Goal: Task Accomplishment & Management: Manage account settings

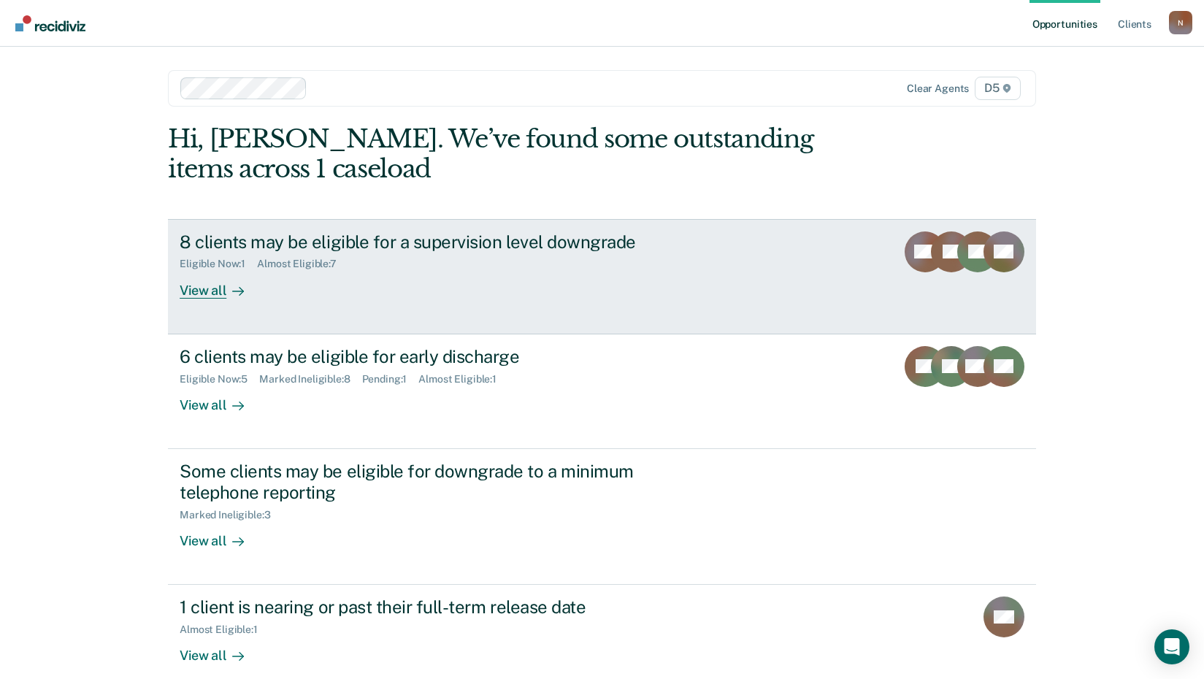
click at [226, 297] on div at bounding box center [235, 290] width 18 height 17
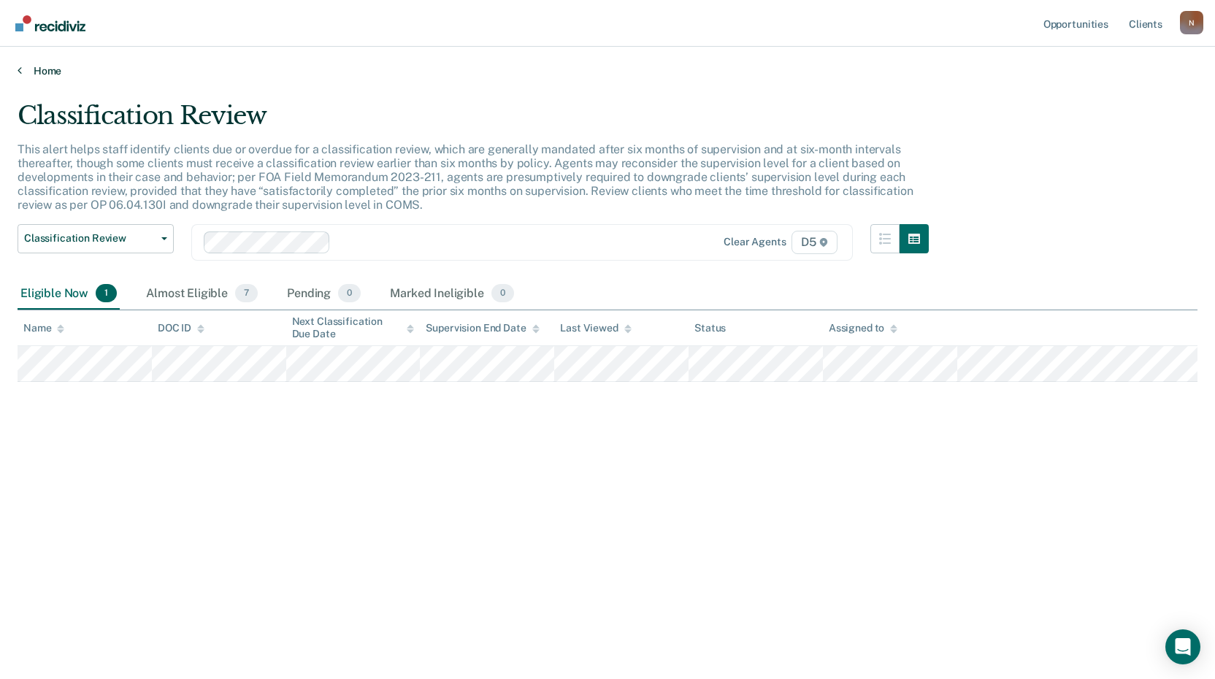
click at [47, 72] on link "Home" at bounding box center [608, 70] width 1180 height 13
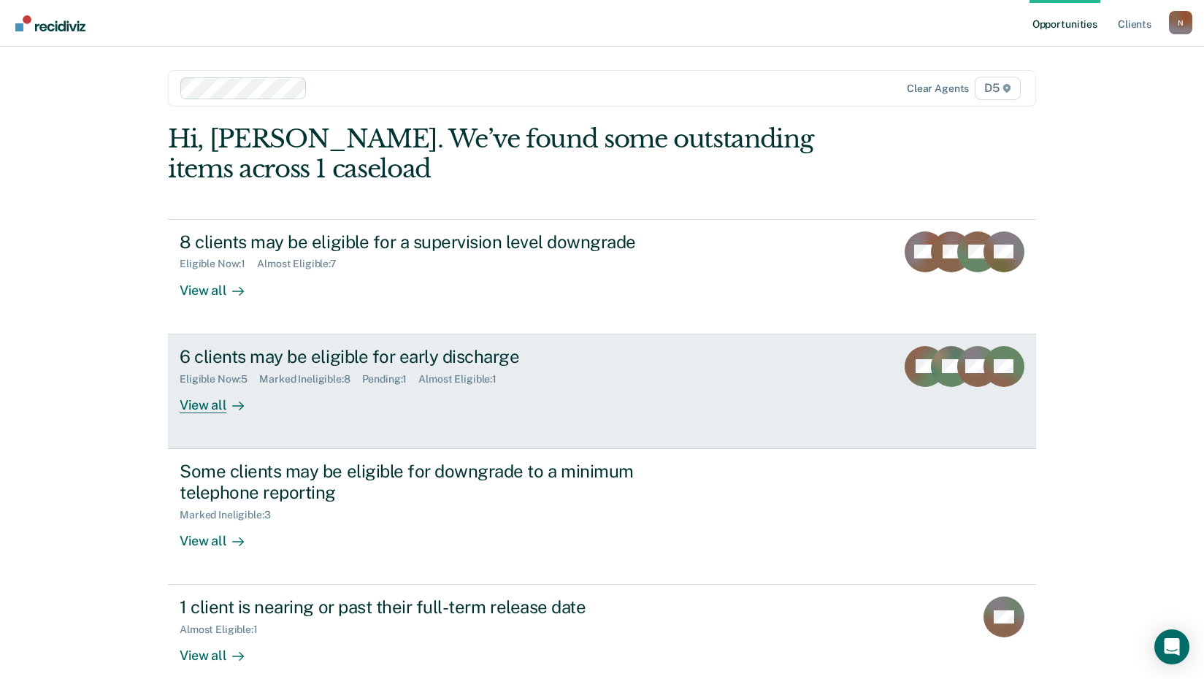
click at [217, 405] on div "View all" at bounding box center [221, 399] width 82 height 28
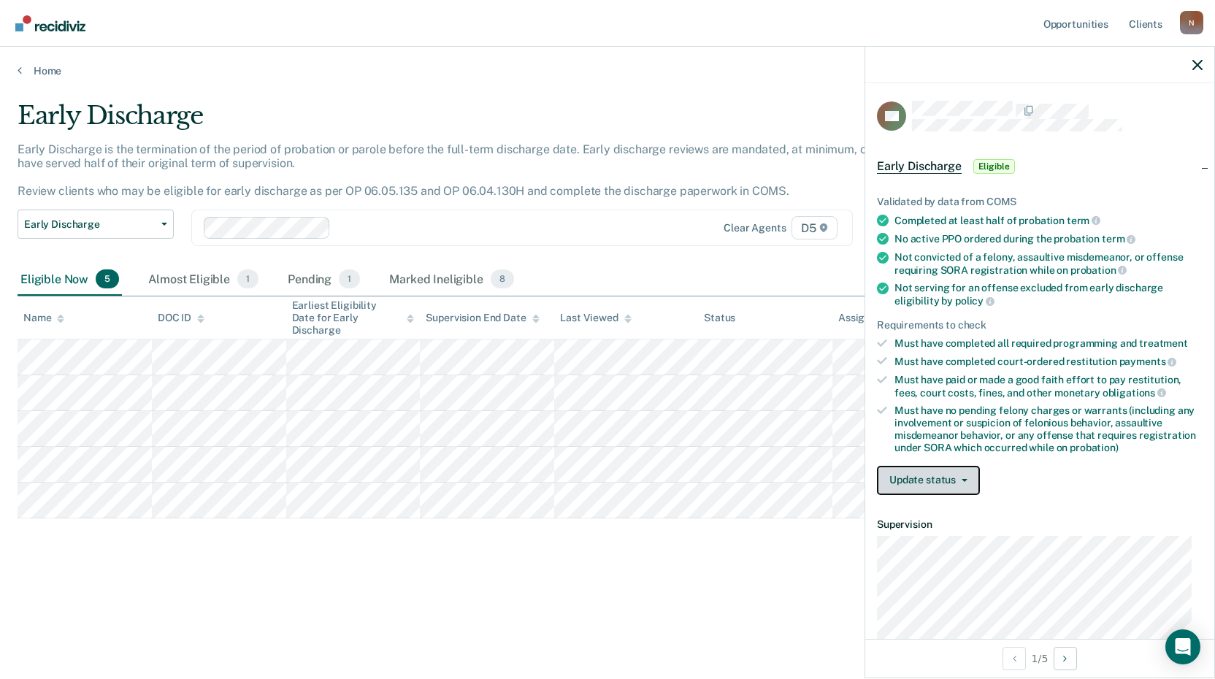
click at [963, 471] on button "Update status" at bounding box center [928, 480] width 103 height 29
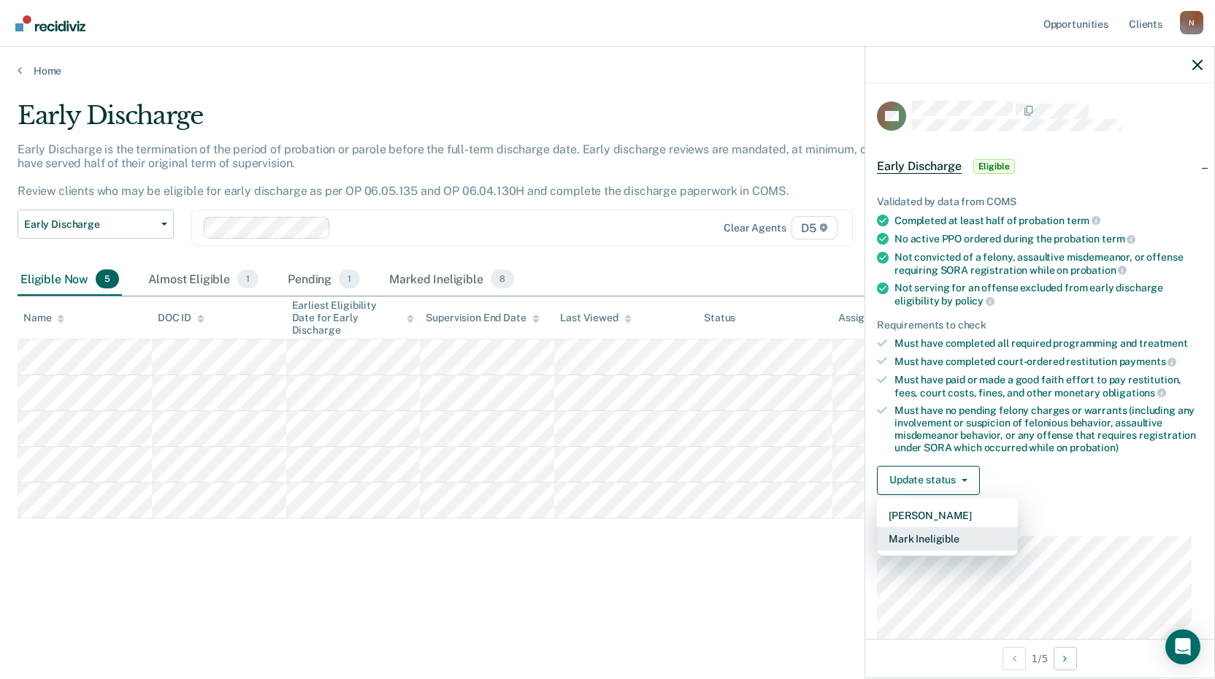
click at [953, 532] on button "Mark Ineligible" at bounding box center [947, 538] width 141 height 23
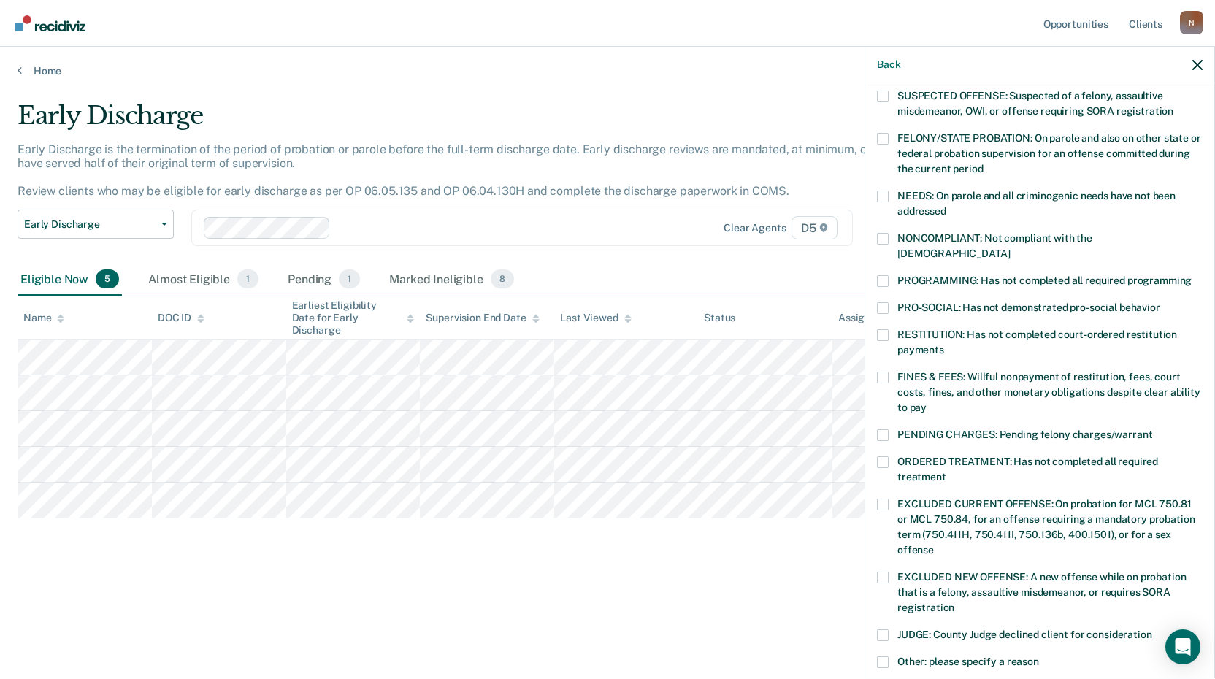
scroll to position [219, 0]
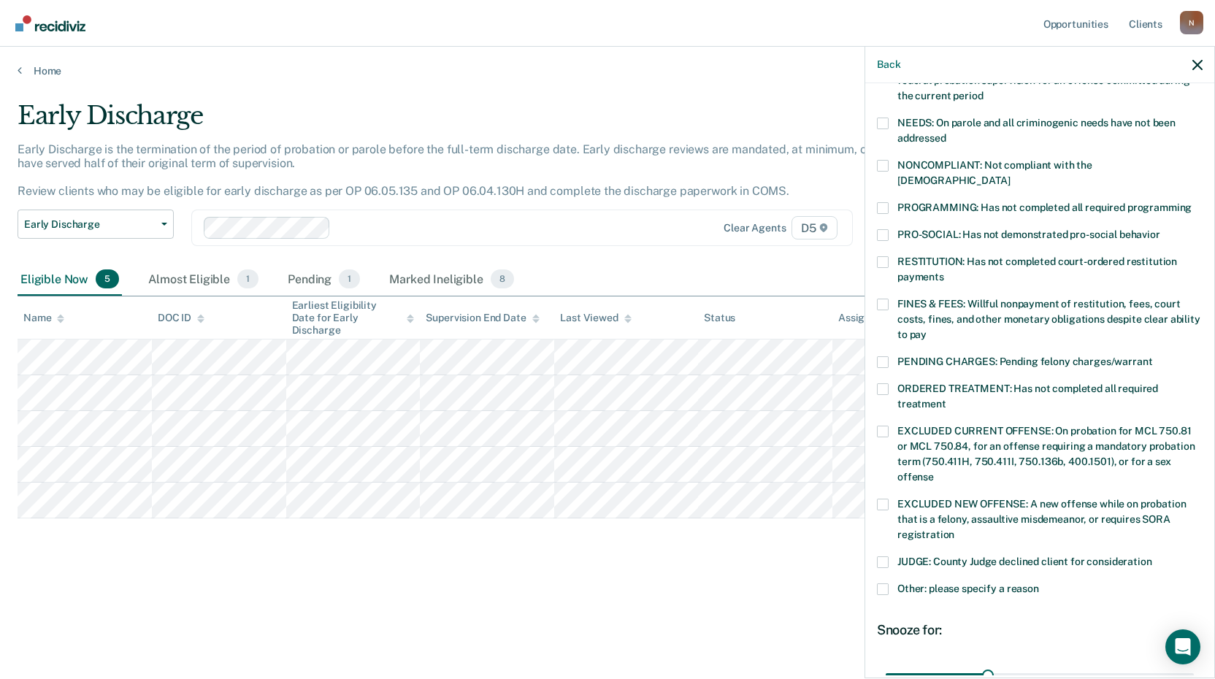
click at [901, 556] on span "JUDGE: County Judge declined client for consideration" at bounding box center [1025, 562] width 255 height 12
click at [1153, 557] on input "JUDGE: County Judge declined client for consideration" at bounding box center [1153, 557] width 0 height 0
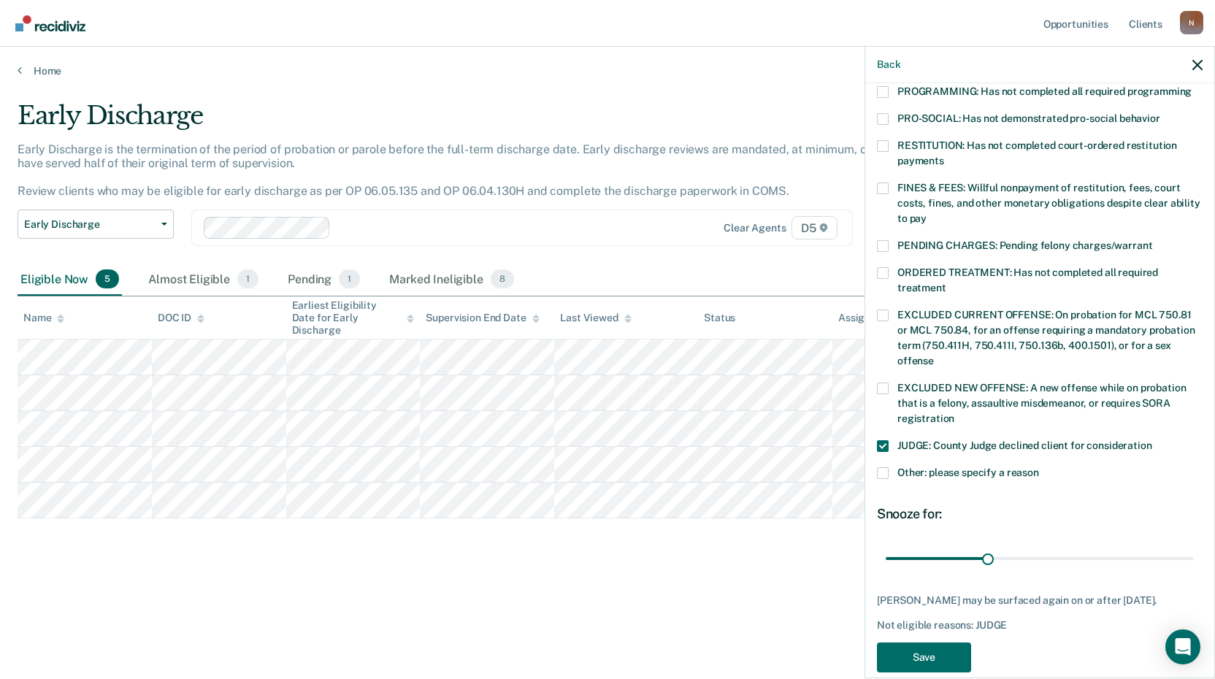
scroll to position [354, 0]
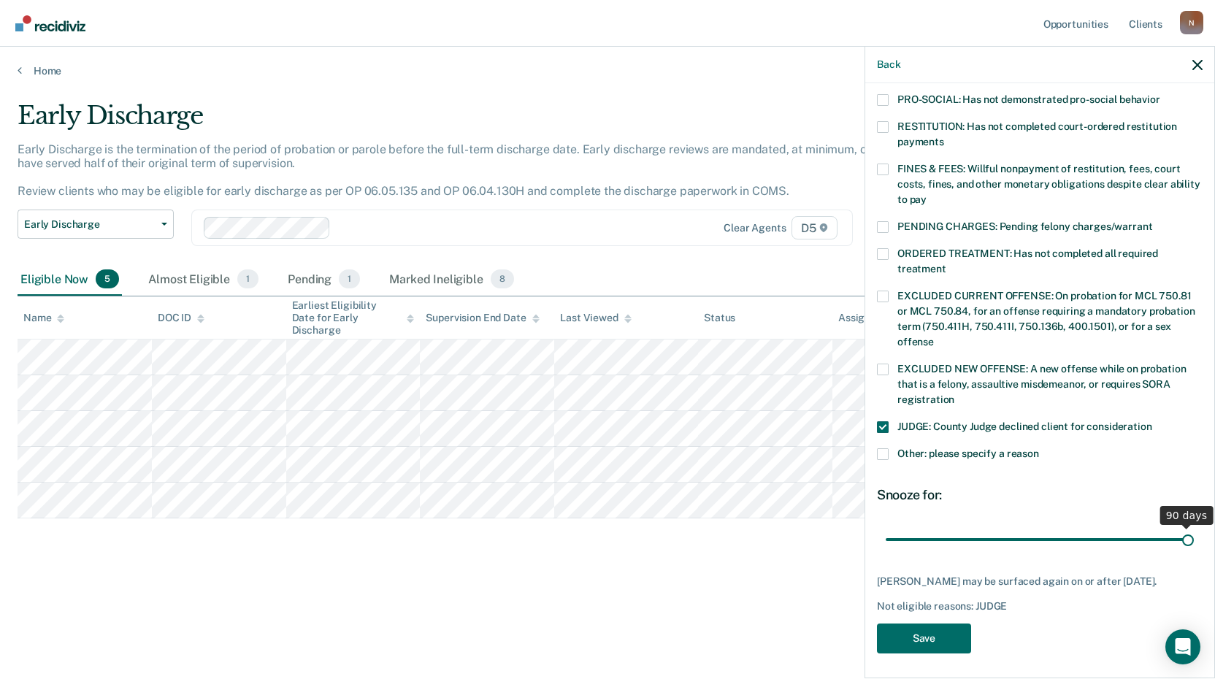
drag, startPoint x: 985, startPoint y: 527, endPoint x: 1244, endPoint y: 528, distance: 258.6
type input "90"
click at [1194, 528] on input "range" at bounding box center [1040, 540] width 308 height 26
click at [942, 633] on button "Save" at bounding box center [924, 639] width 94 height 30
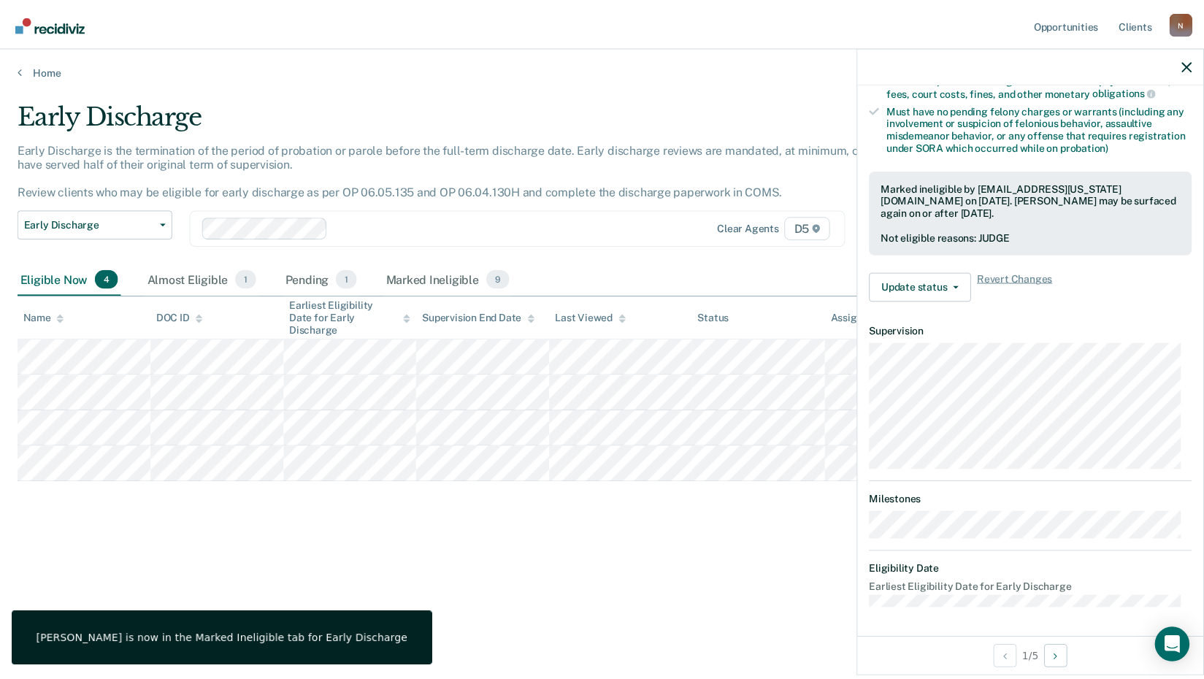
scroll to position [299, 0]
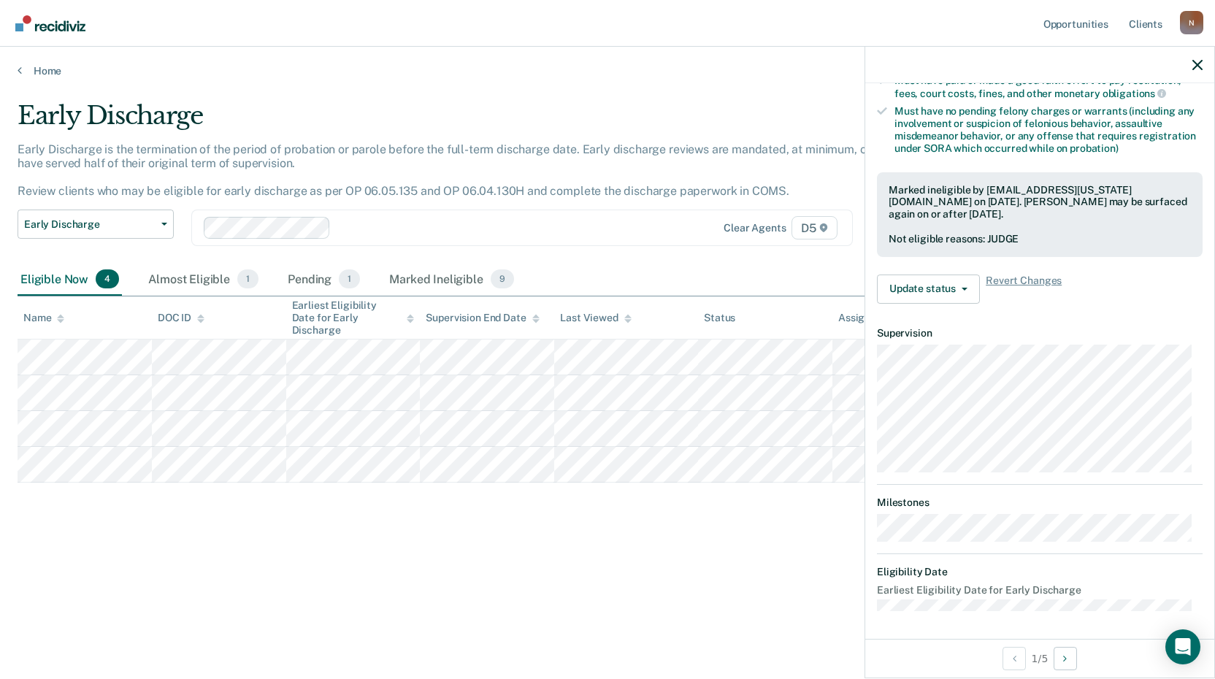
click at [600, 63] on div "Home" at bounding box center [607, 62] width 1215 height 31
click at [45, 66] on link "Home" at bounding box center [608, 70] width 1180 height 13
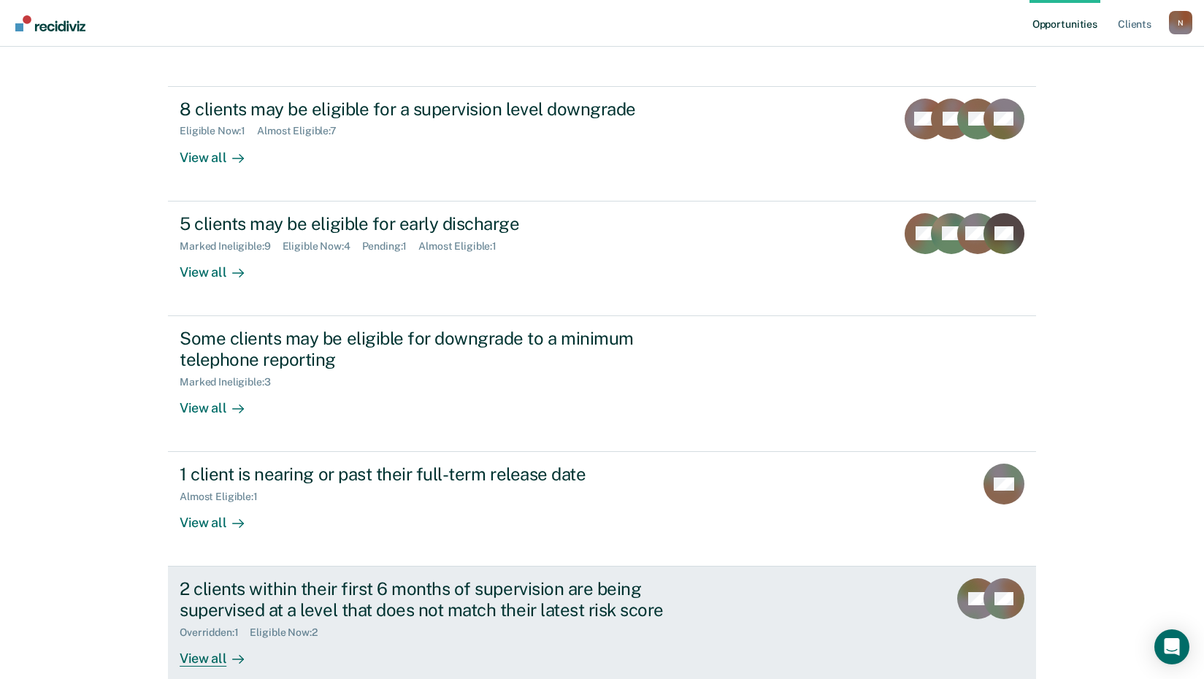
scroll to position [215, 0]
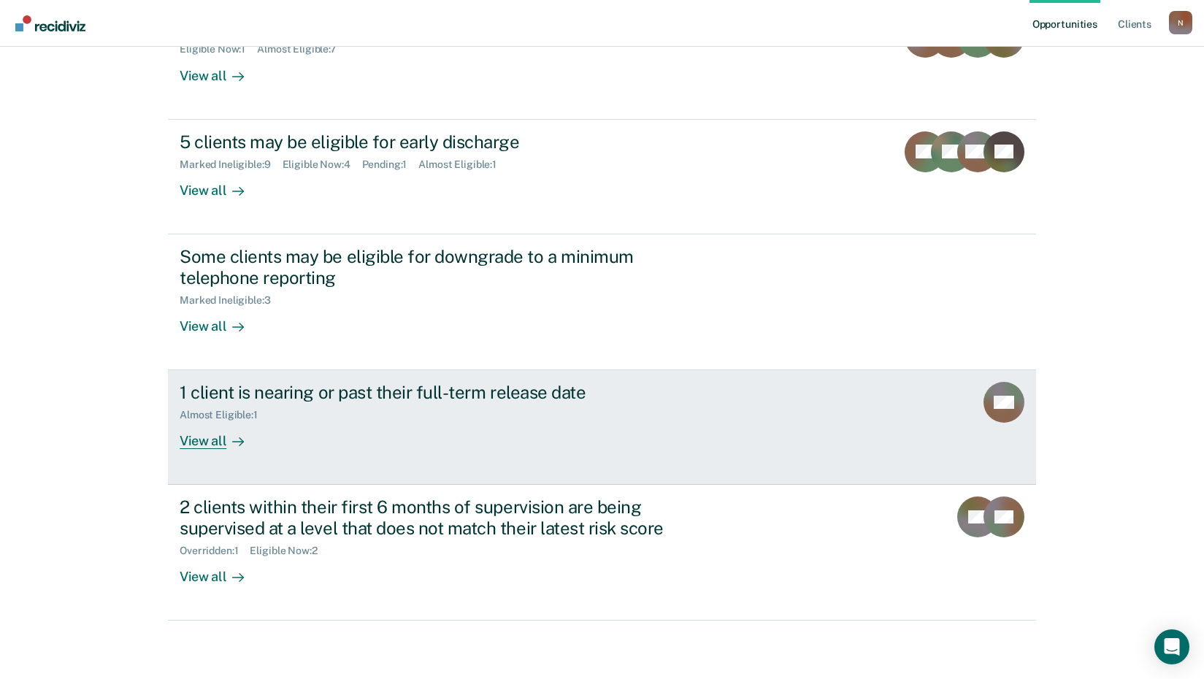
click at [205, 436] on div "View all" at bounding box center [221, 435] width 82 height 28
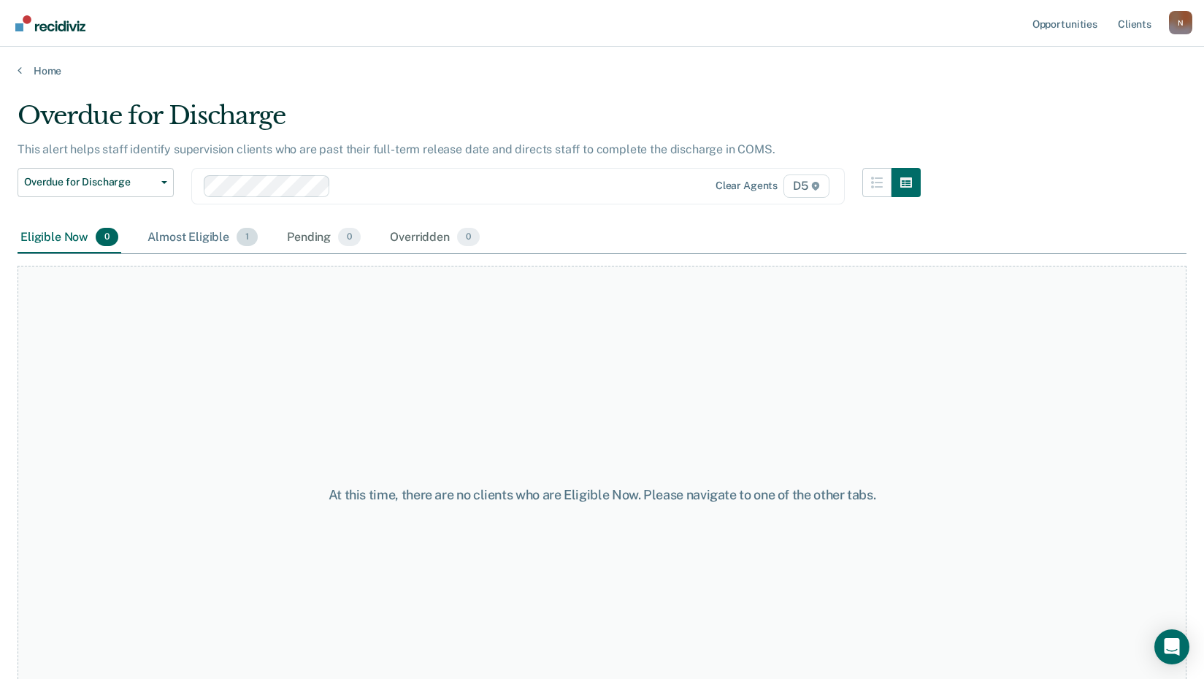
click at [215, 243] on div "Almost Eligible 1" at bounding box center [203, 238] width 116 height 32
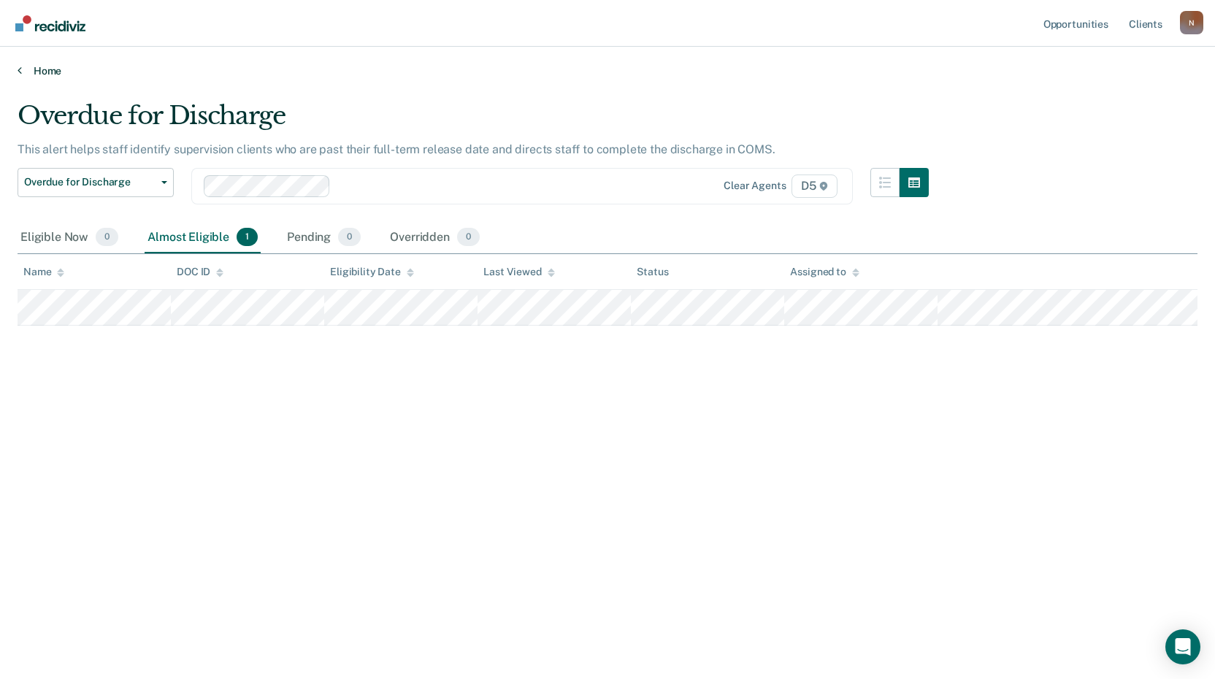
drag, startPoint x: 66, startPoint y: 61, endPoint x: 54, endPoint y: 69, distance: 14.8
click at [63, 64] on div "Home" at bounding box center [607, 62] width 1215 height 31
click at [53, 69] on link "Home" at bounding box center [608, 70] width 1180 height 13
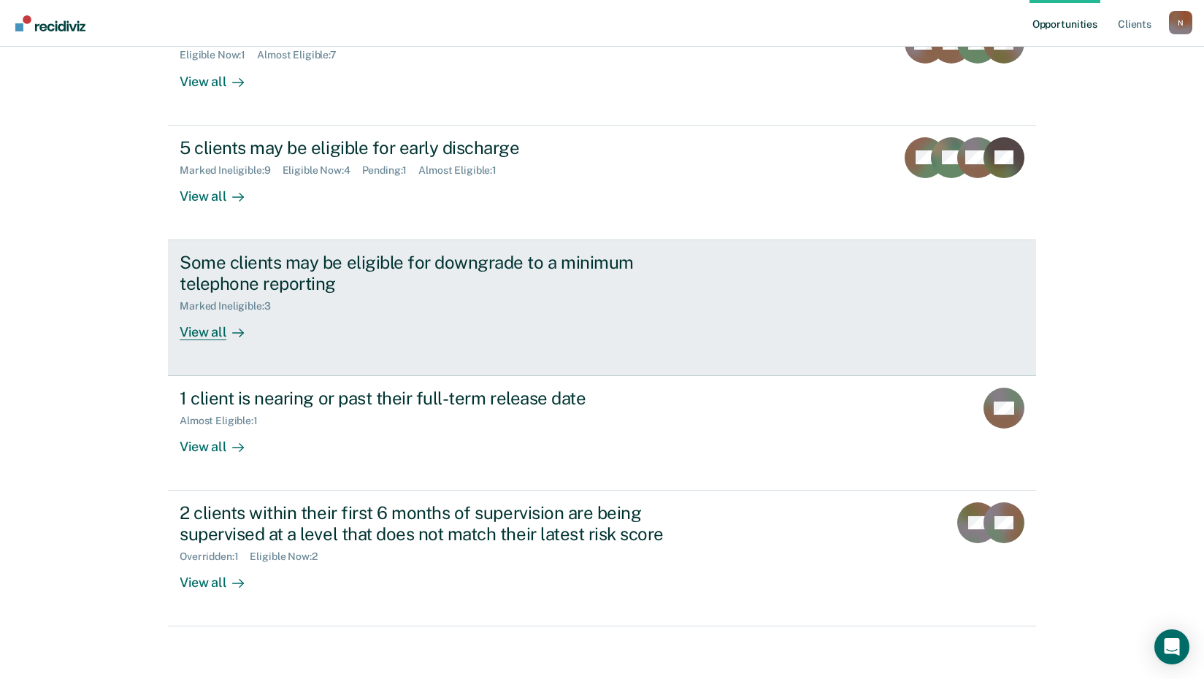
scroll to position [215, 0]
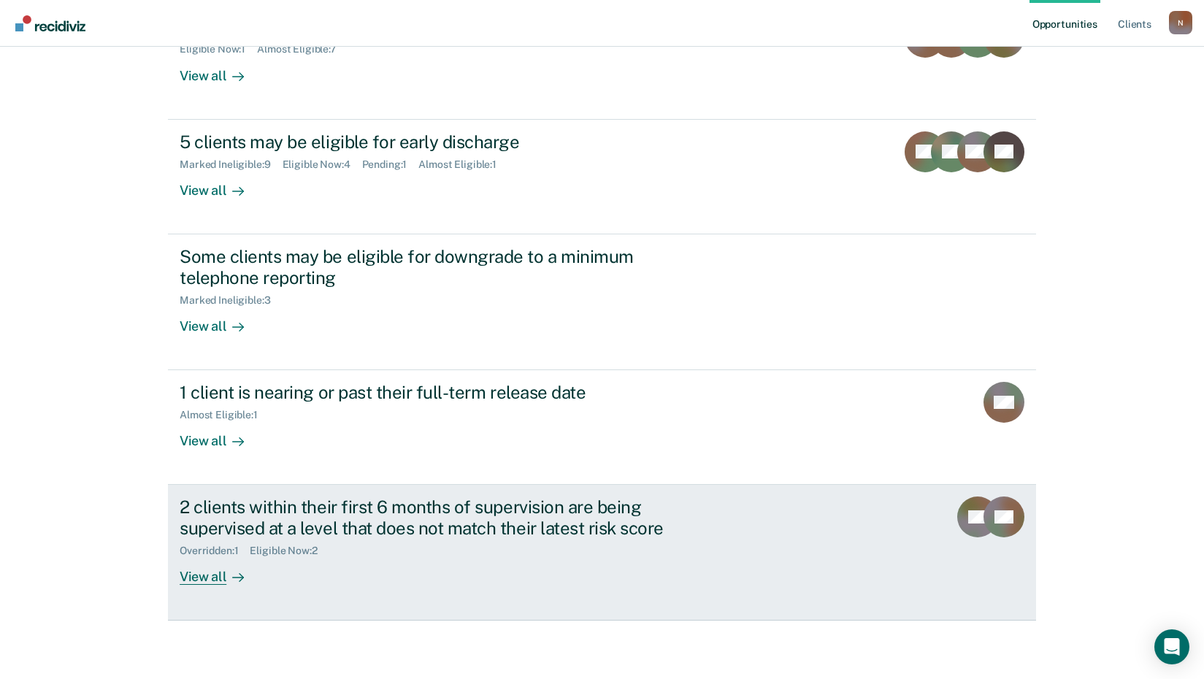
click at [202, 578] on div "View all" at bounding box center [221, 571] width 82 height 28
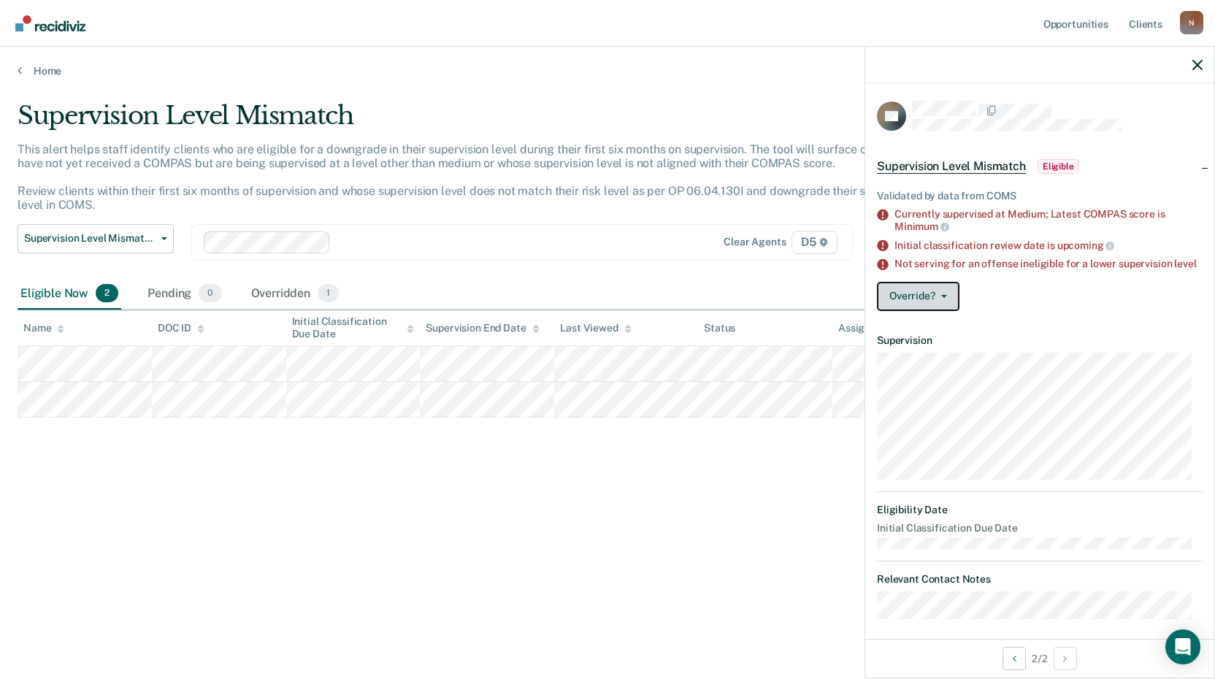
click at [942, 301] on button "Override?" at bounding box center [918, 296] width 83 height 29
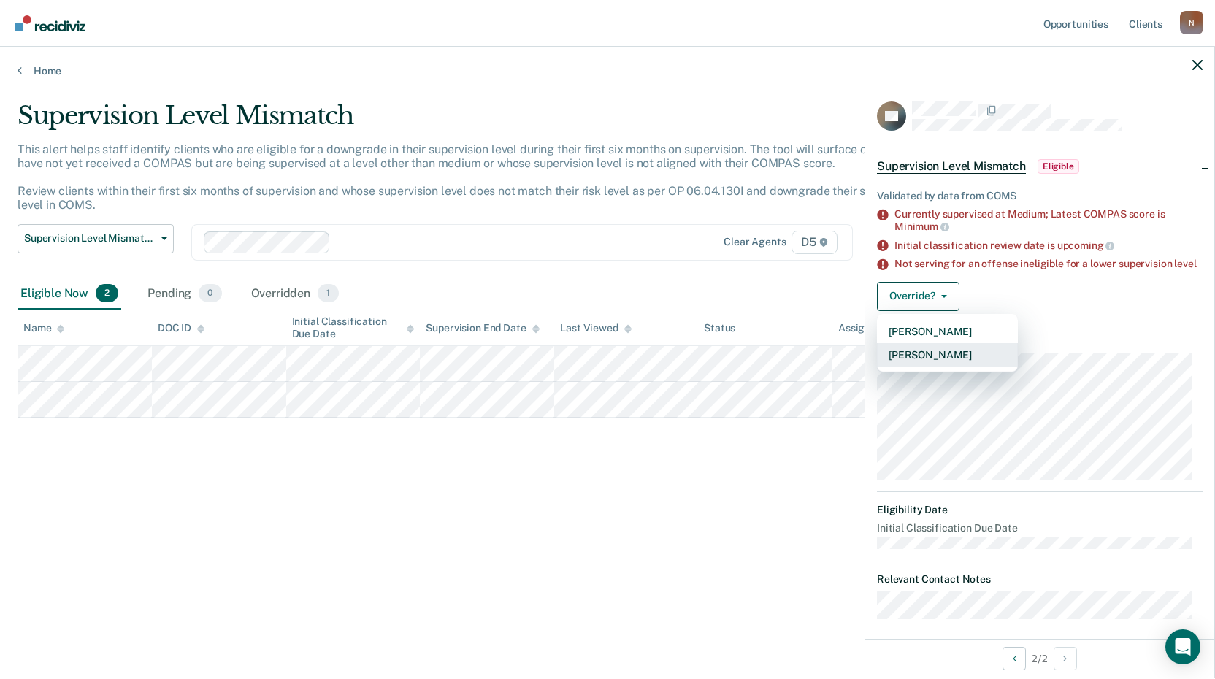
click at [941, 362] on button "[PERSON_NAME]" at bounding box center [947, 354] width 141 height 23
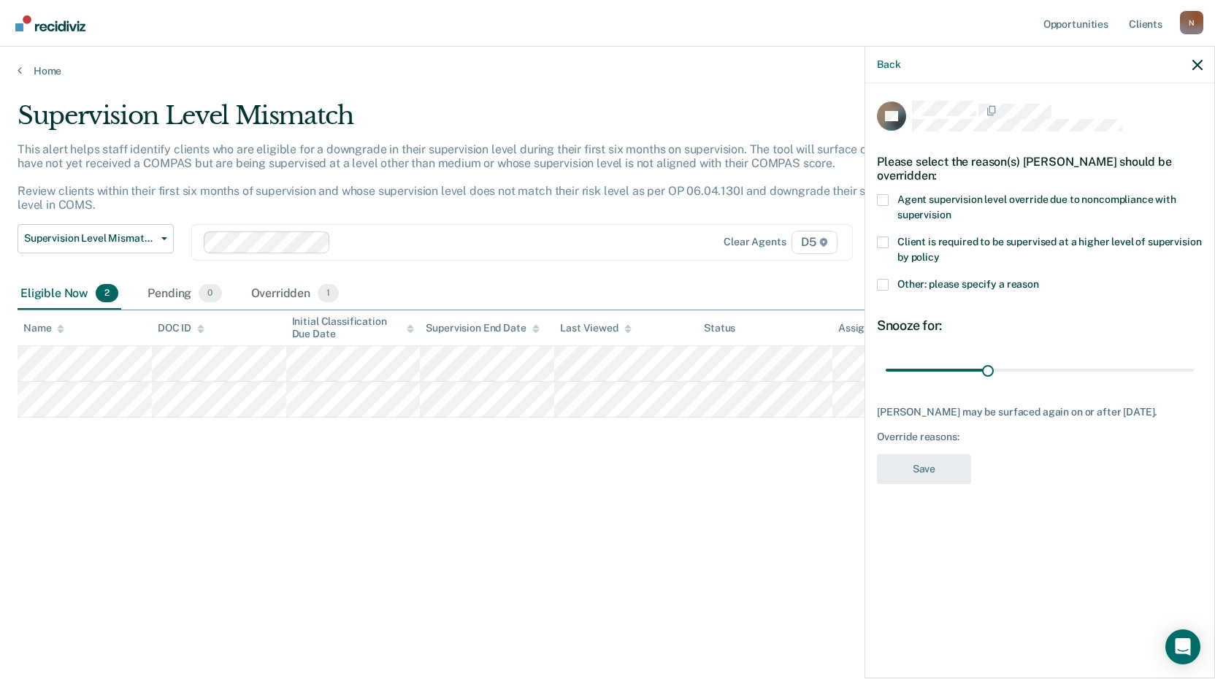
click at [889, 279] on label "Other: please specify a reason" at bounding box center [1040, 286] width 326 height 15
click at [1039, 279] on input "Other: please specify a reason" at bounding box center [1039, 279] width 0 height 0
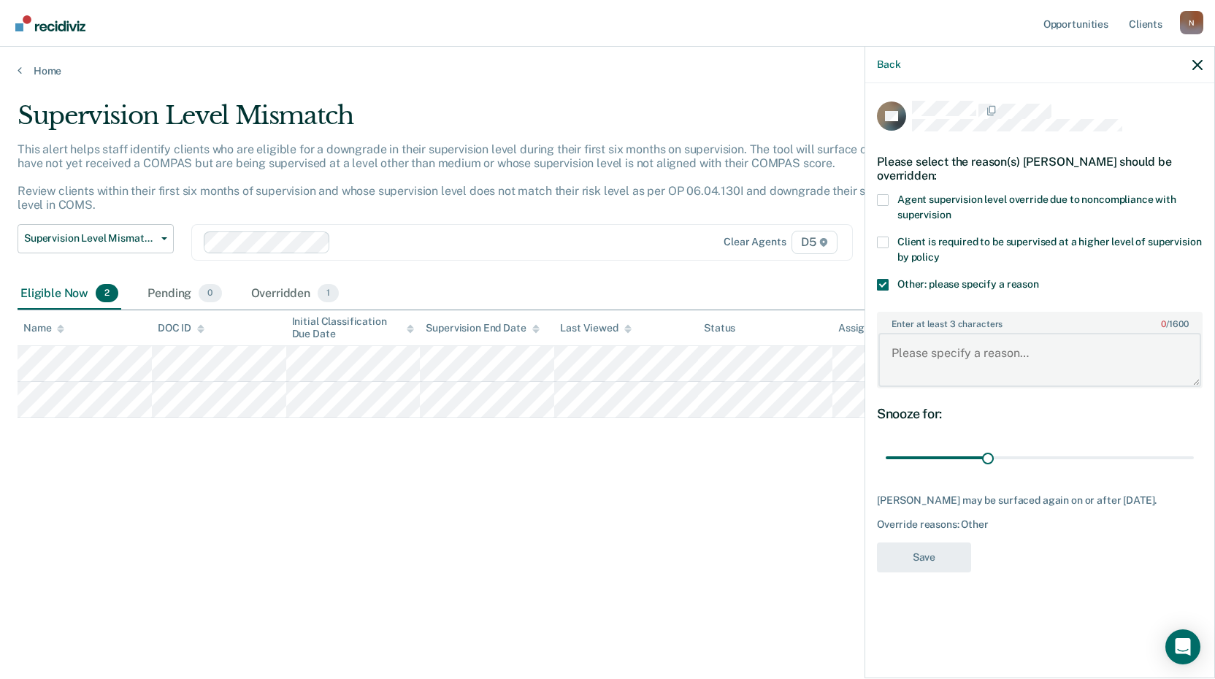
click at [954, 358] on textarea "Enter at least 3 characters 0 / 1600" at bounding box center [1040, 360] width 323 height 54
type textarea "Judge's order"
click at [919, 543] on button "Save" at bounding box center [924, 558] width 94 height 30
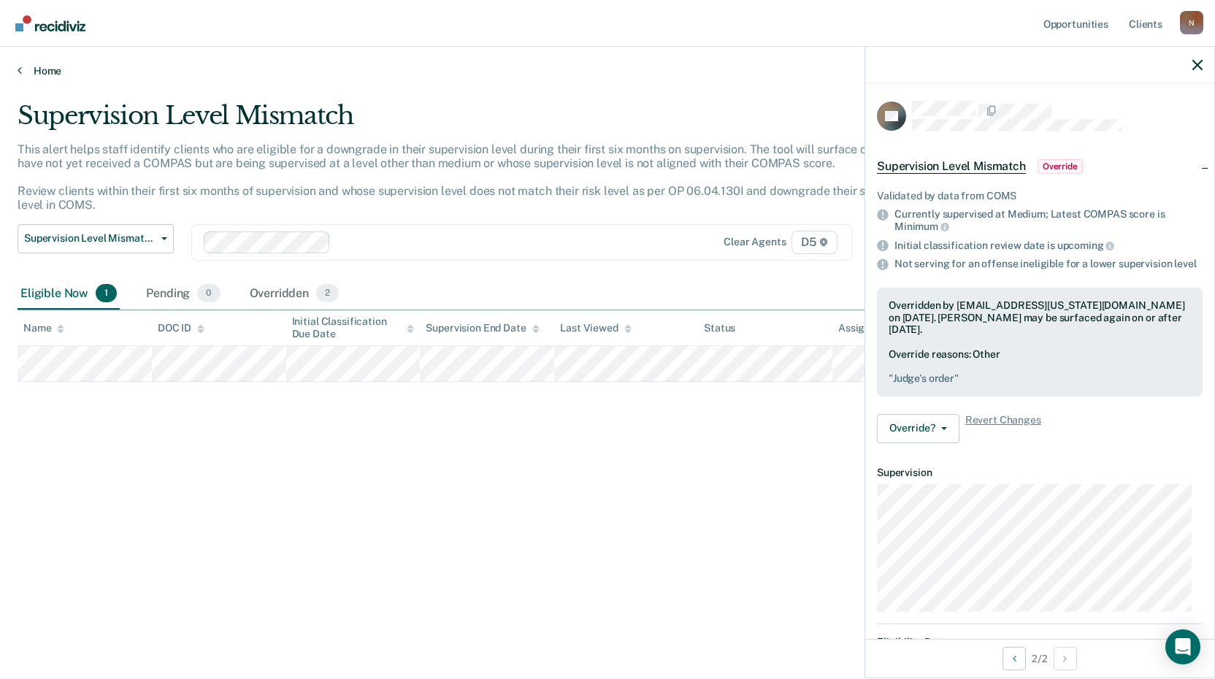
click at [37, 70] on link "Home" at bounding box center [608, 70] width 1180 height 13
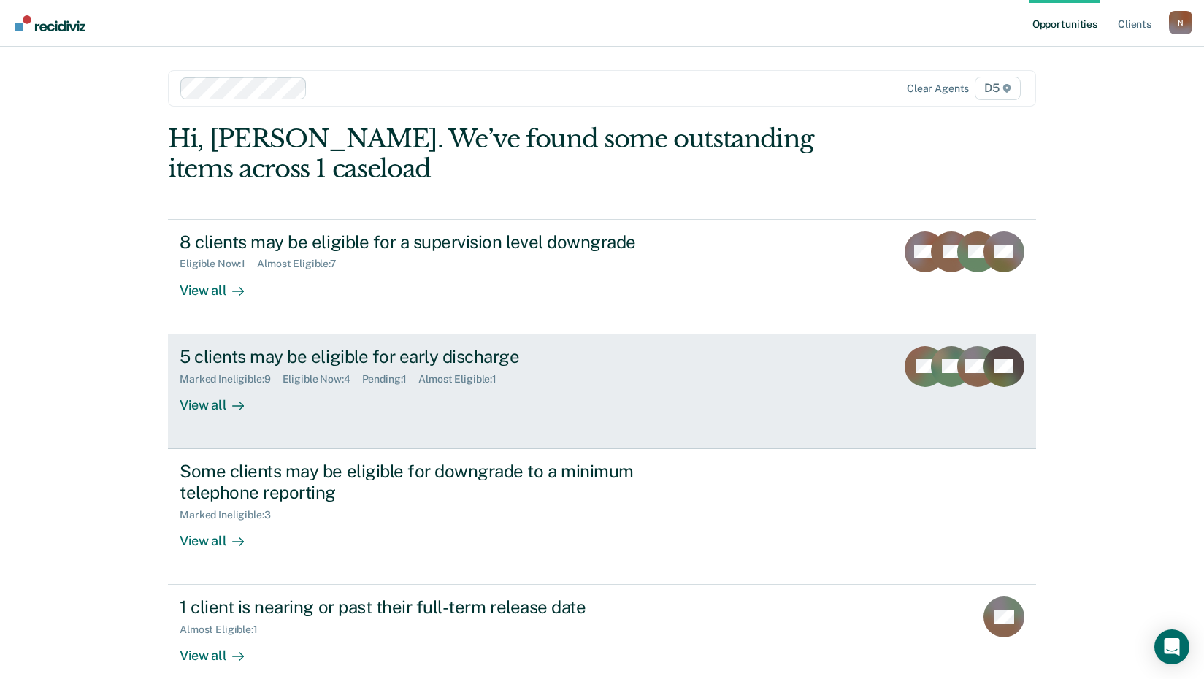
click at [216, 405] on div "View all" at bounding box center [221, 399] width 82 height 28
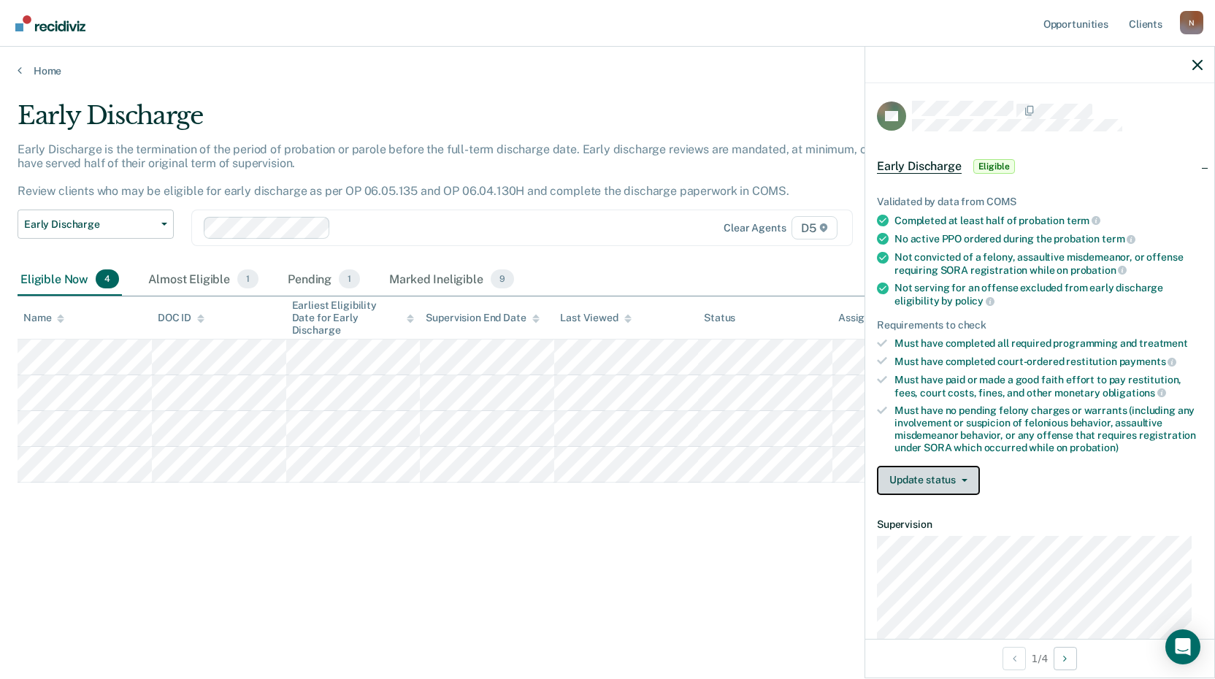
click at [919, 480] on button "Update status" at bounding box center [928, 480] width 103 height 29
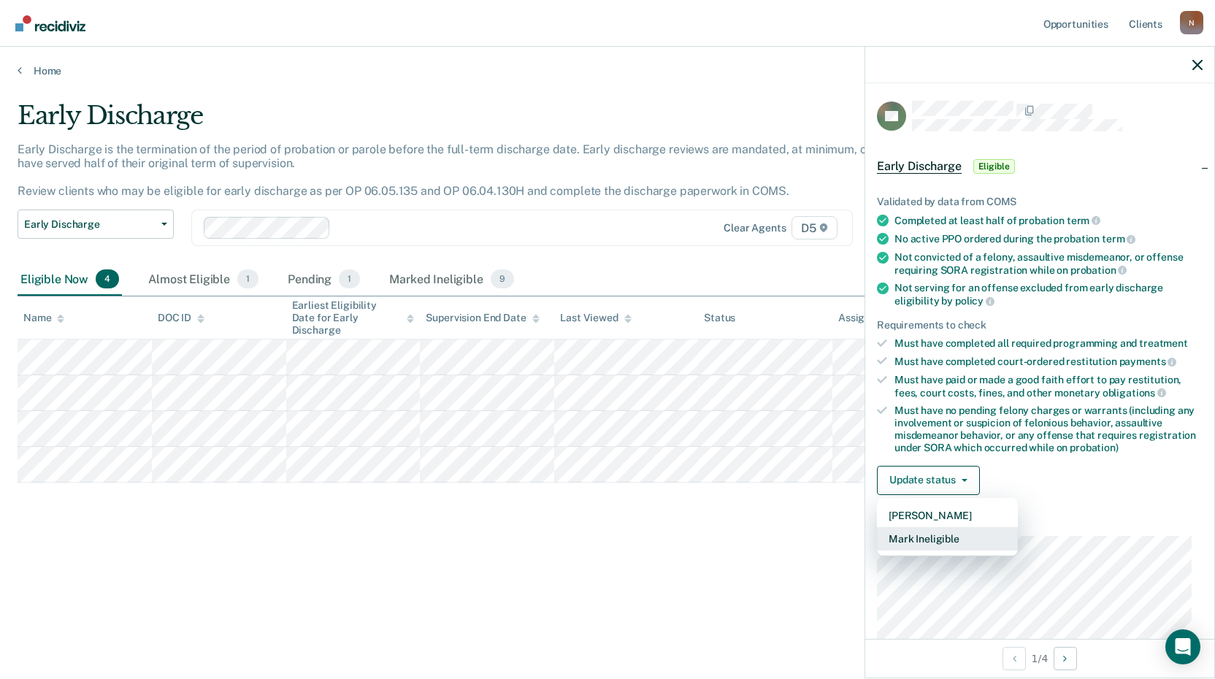
click at [980, 557] on article "EG Early Discharge Eligible Validated by data from COMS Completed at least half…" at bounding box center [1040, 452] width 326 height 702
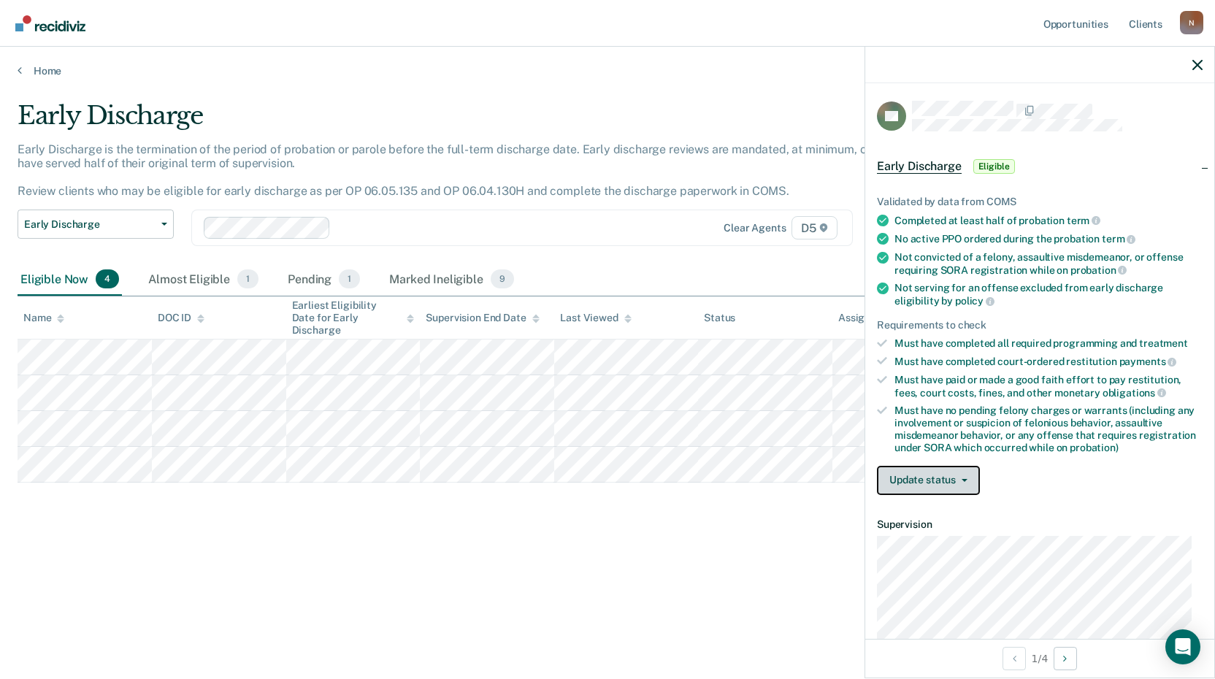
click at [904, 473] on button "Update status" at bounding box center [928, 480] width 103 height 29
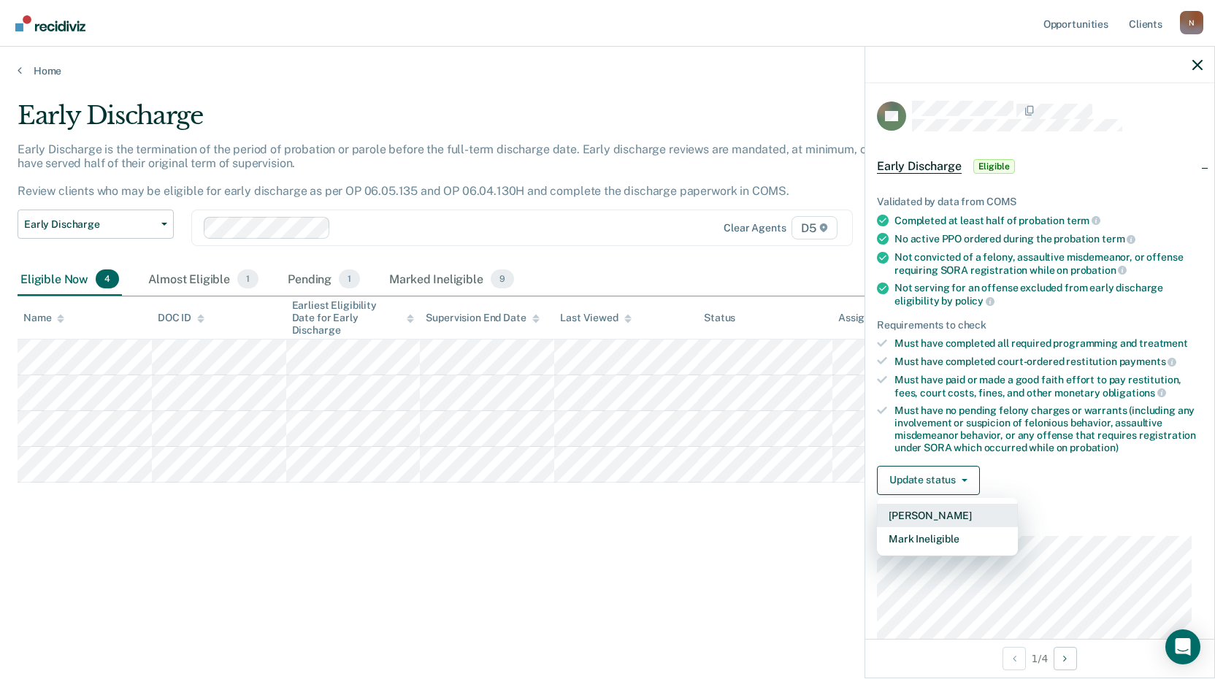
click at [908, 516] on button "[PERSON_NAME]" at bounding box center [947, 515] width 141 height 23
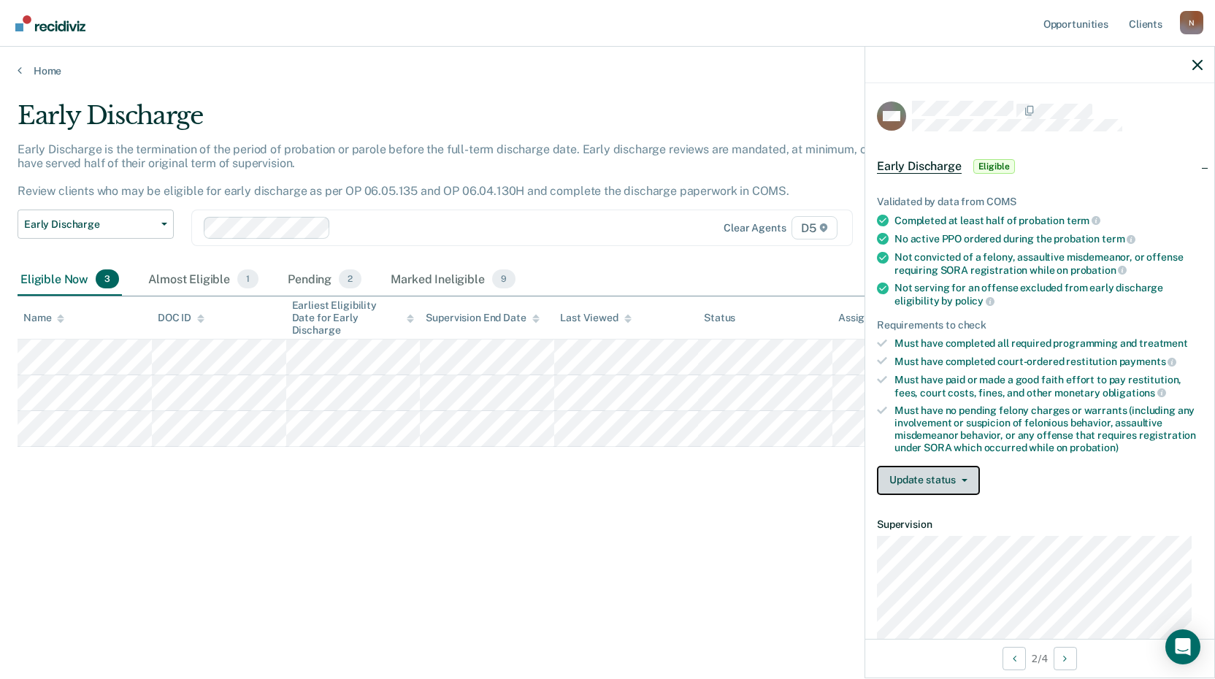
click at [943, 483] on button "Update status" at bounding box center [928, 480] width 103 height 29
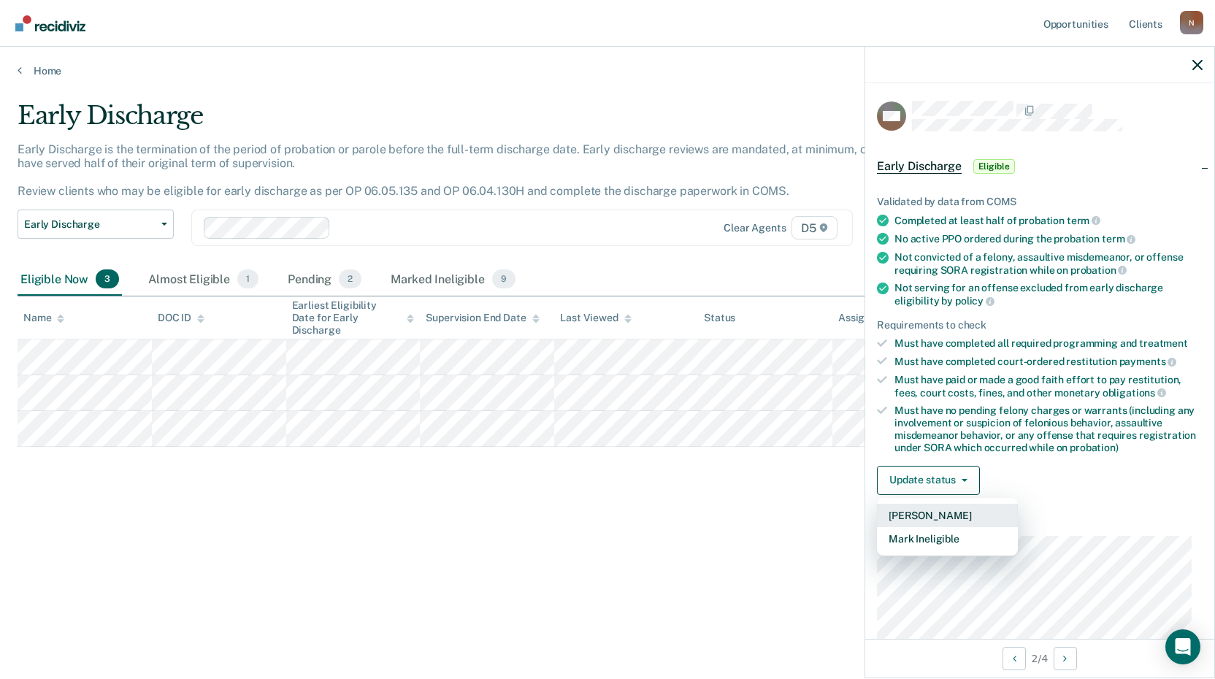
click at [936, 505] on button "[PERSON_NAME]" at bounding box center [947, 515] width 141 height 23
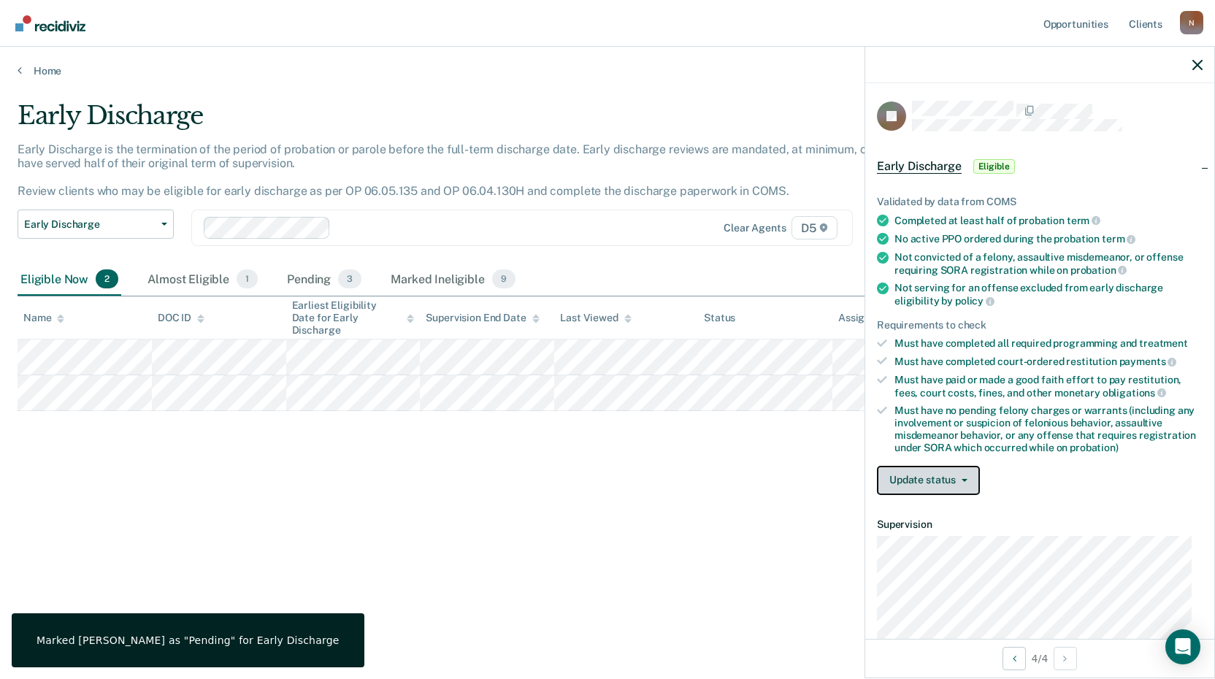
click at [902, 484] on button "Update status" at bounding box center [928, 480] width 103 height 29
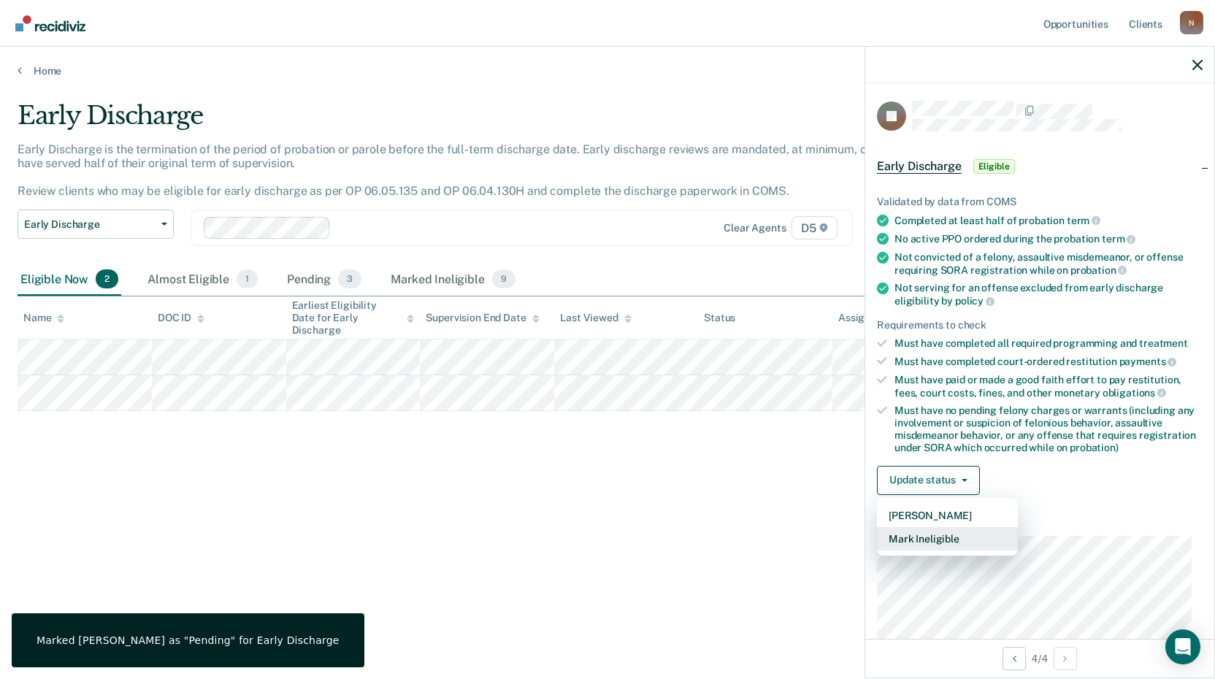
click at [910, 535] on button "Mark Ineligible" at bounding box center [947, 538] width 141 height 23
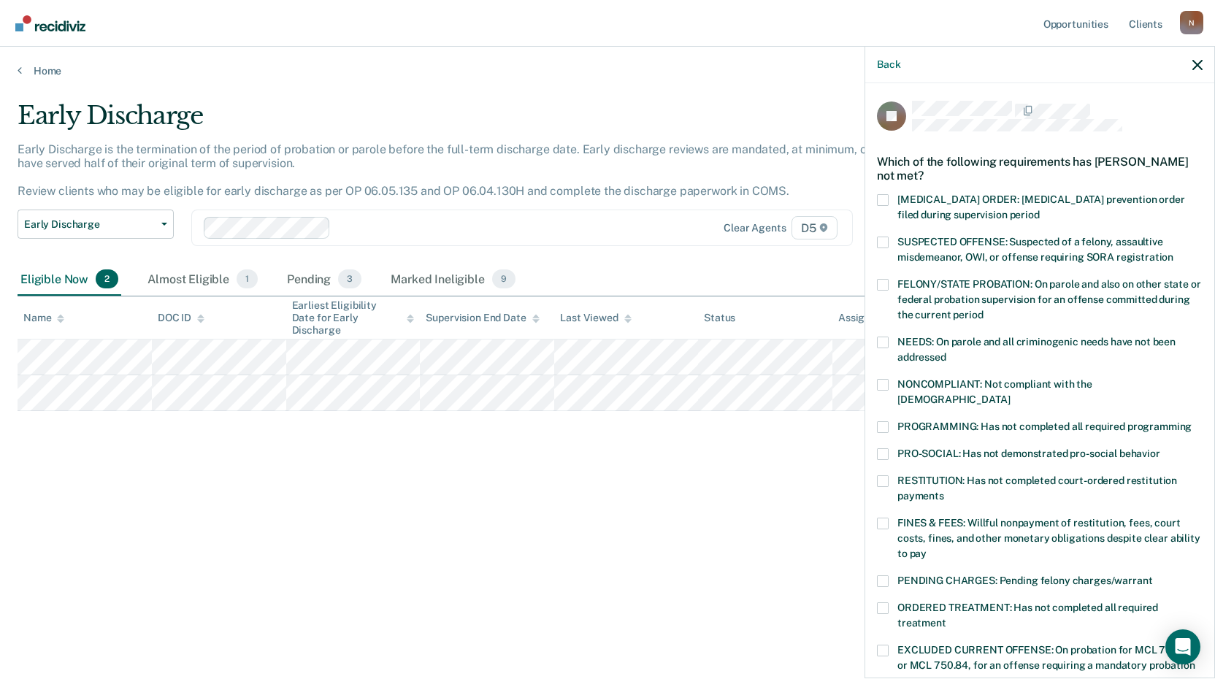
click at [885, 576] on span at bounding box center [883, 582] width 12 height 12
click at [1153, 576] on input "PENDING CHARGES: Pending felony charges/warrant" at bounding box center [1153, 576] width 0 height 0
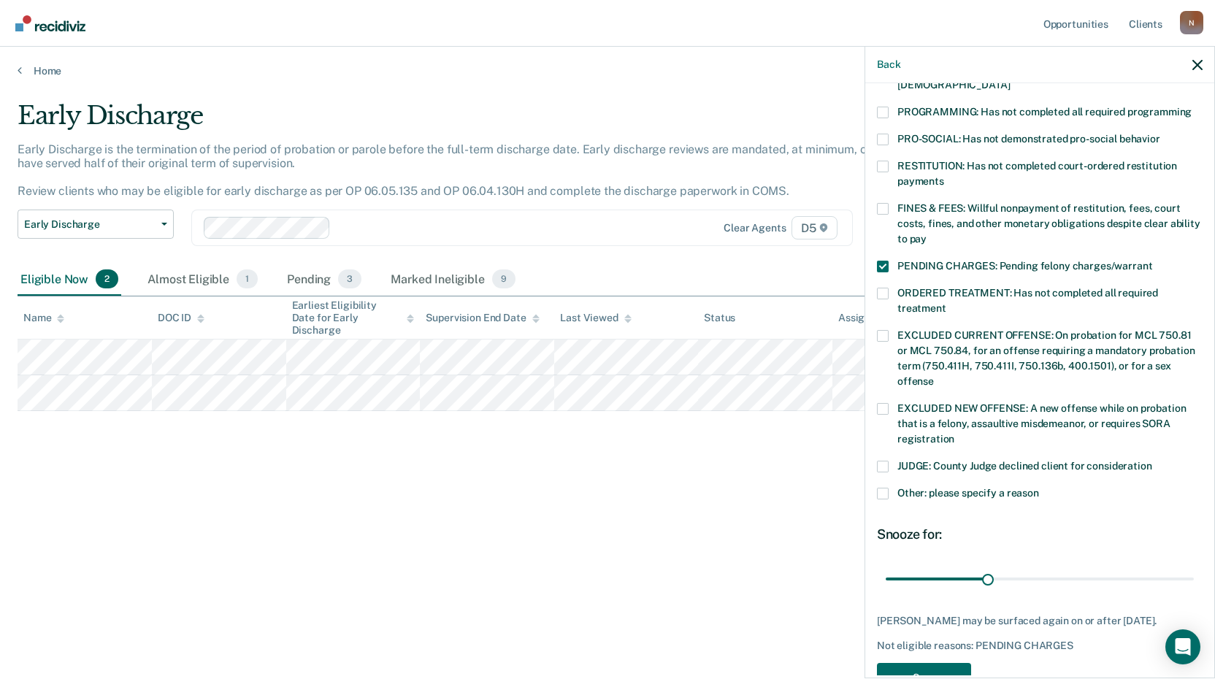
scroll to position [354, 0]
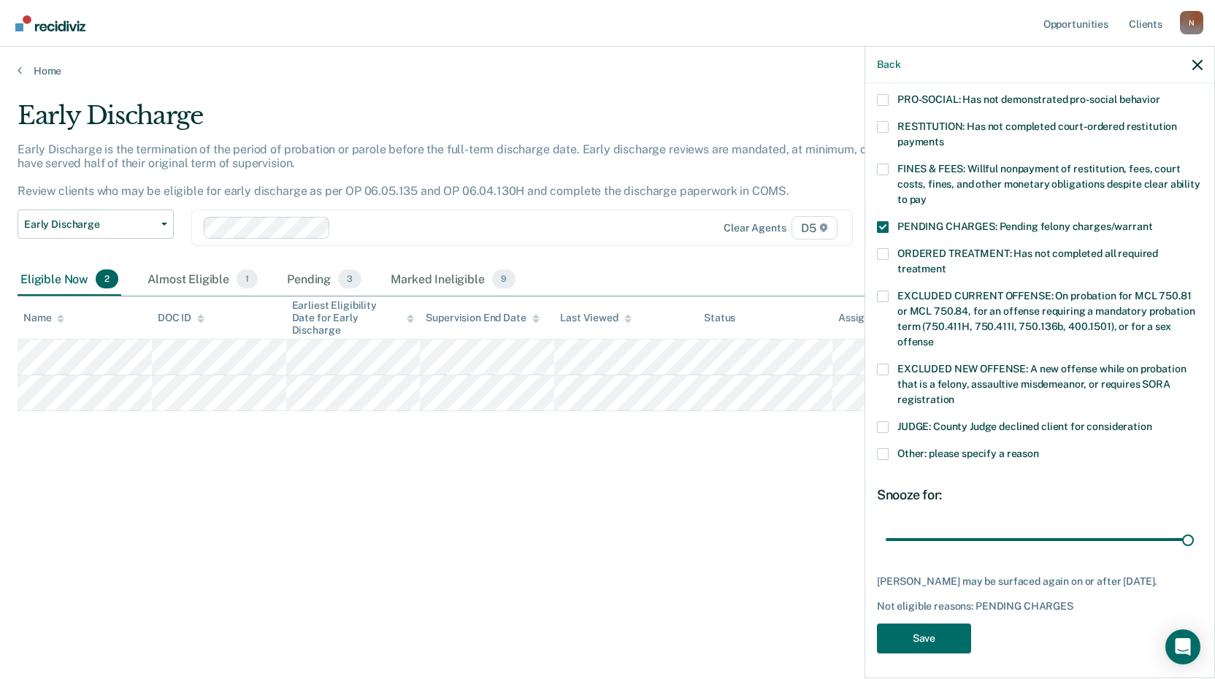
drag, startPoint x: 991, startPoint y: 523, endPoint x: 1171, endPoint y: 538, distance: 180.3
type input "90"
click at [1194, 527] on input "range" at bounding box center [1040, 540] width 308 height 26
click at [906, 640] on button "Save" at bounding box center [924, 639] width 94 height 30
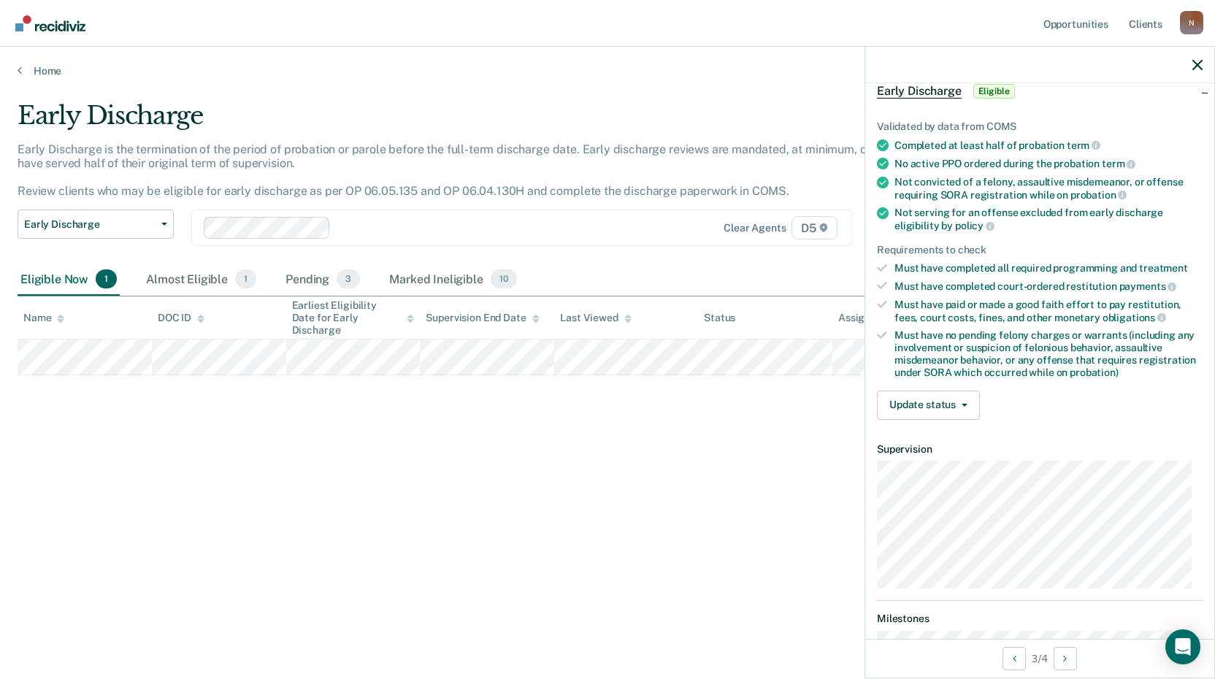
scroll to position [0, 0]
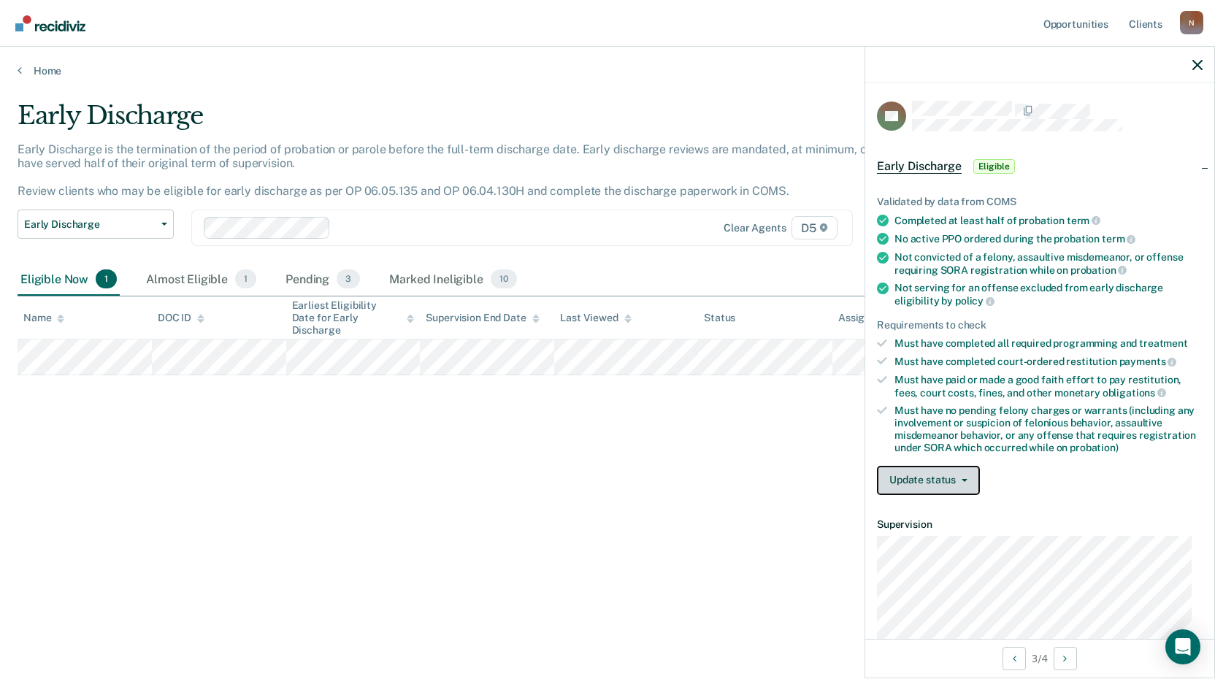
click at [915, 484] on button "Update status" at bounding box center [928, 480] width 103 height 29
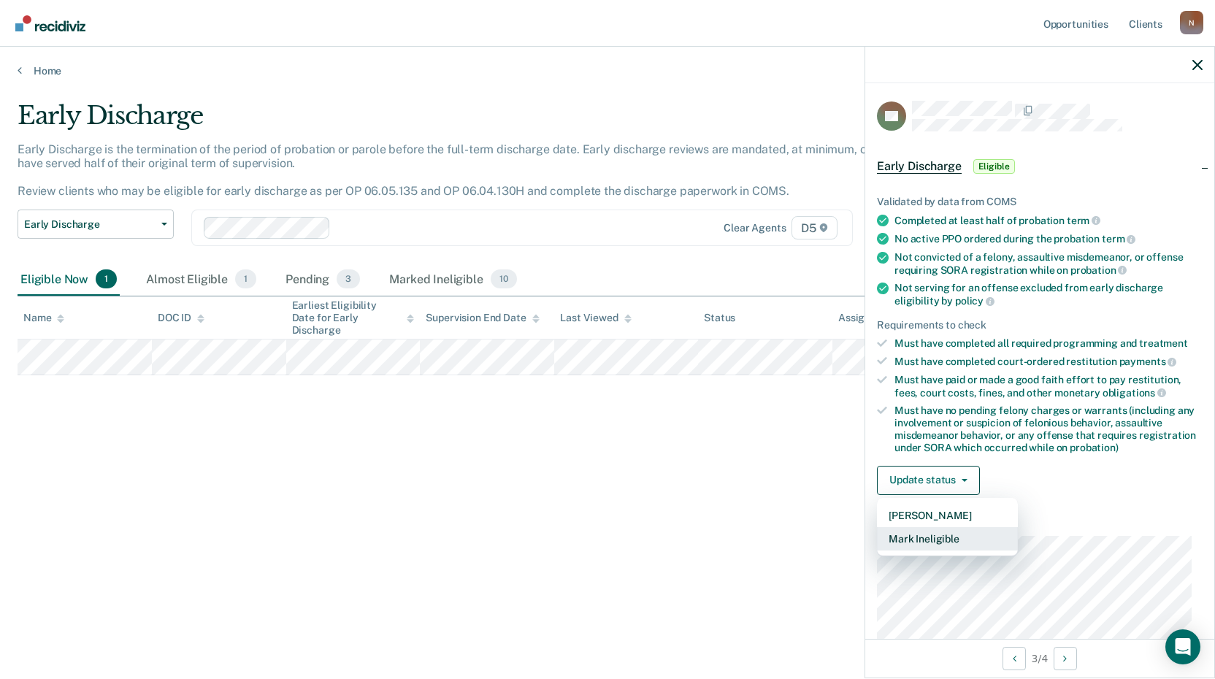
click at [932, 535] on button "Mark Ineligible" at bounding box center [947, 538] width 141 height 23
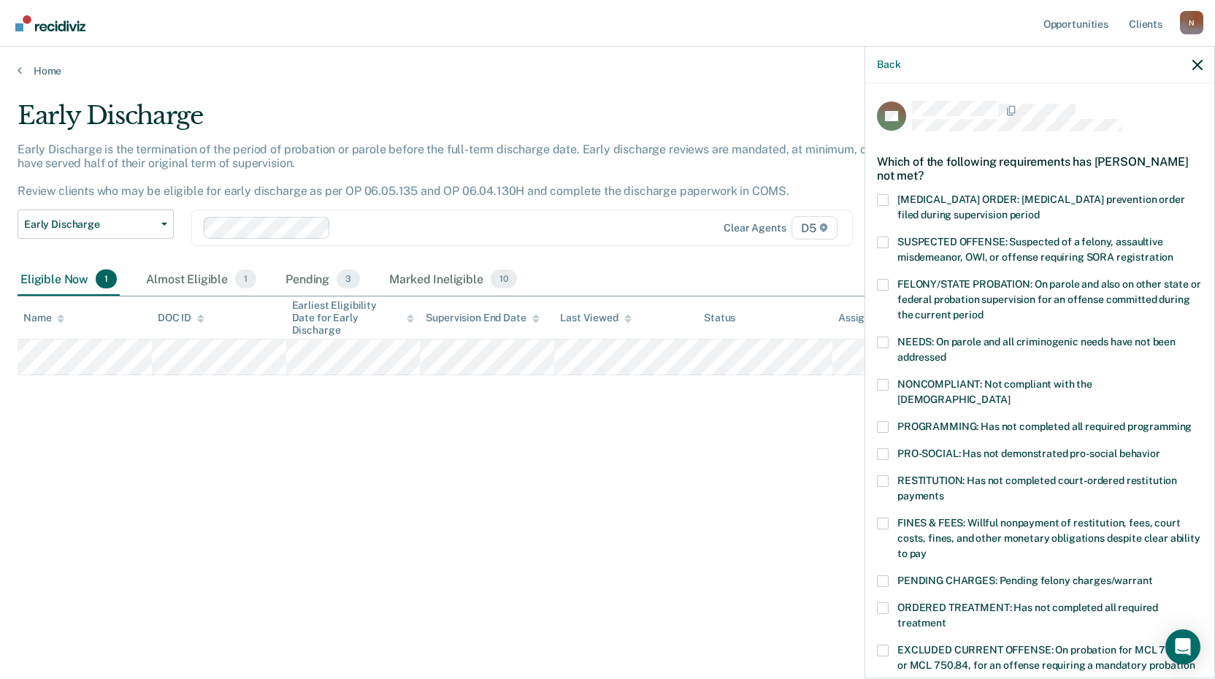
click at [874, 597] on div "DR Which of the following requirements has [PERSON_NAME] not met? [MEDICAL_DATA…" at bounding box center [1040, 379] width 349 height 592
click at [883, 603] on span at bounding box center [883, 609] width 12 height 12
click at [947, 618] on input "ORDERED TREATMENT: Has not completed all required treatment" at bounding box center [947, 618] width 0 height 0
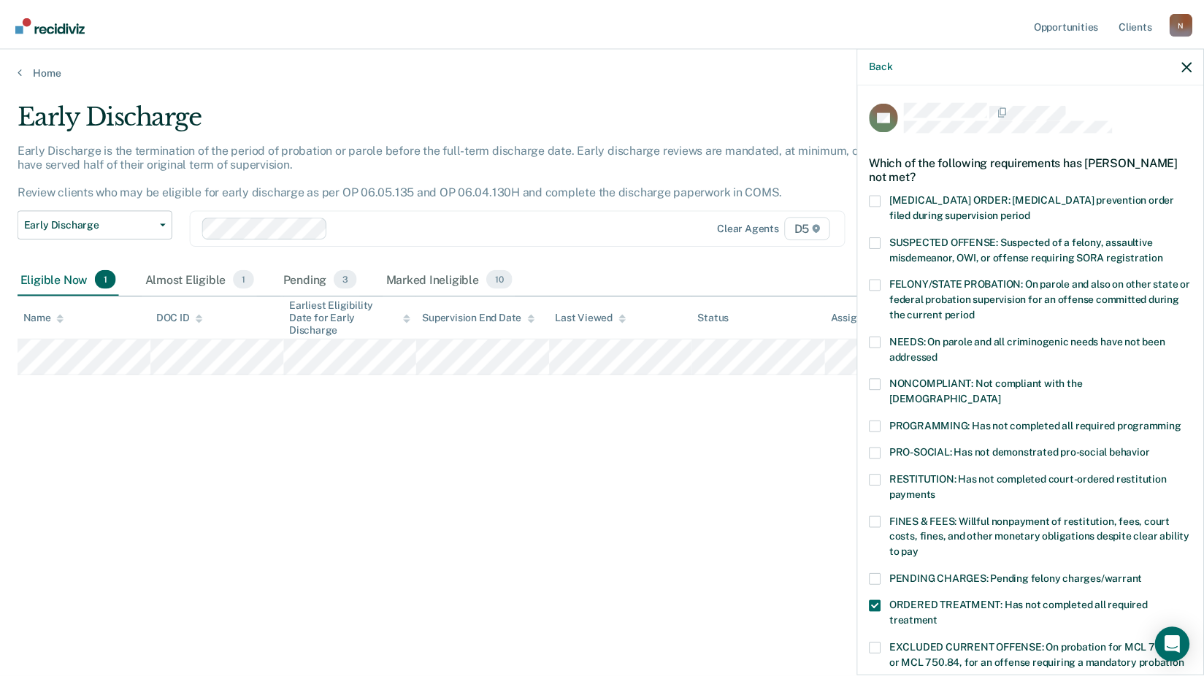
scroll to position [342, 0]
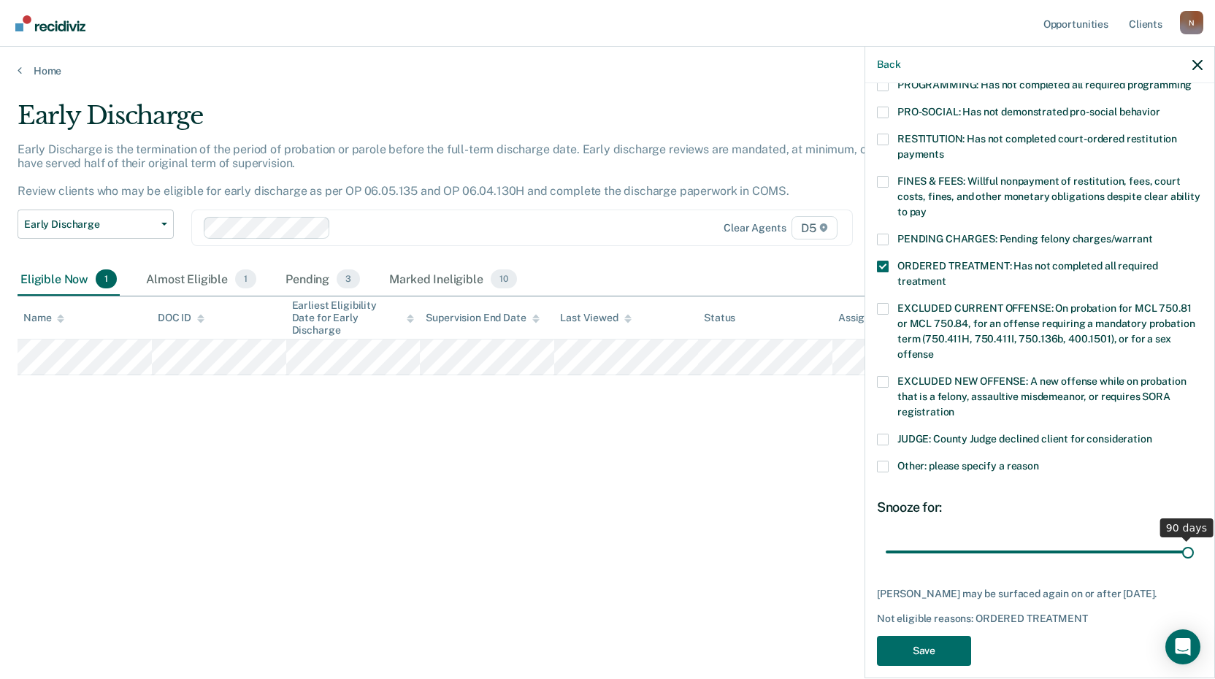
drag, startPoint x: 981, startPoint y: 533, endPoint x: 1217, endPoint y: 560, distance: 237.4
type input "90"
click at [1194, 560] on input "range" at bounding box center [1040, 552] width 308 height 26
click at [936, 636] on button "Save" at bounding box center [924, 651] width 94 height 30
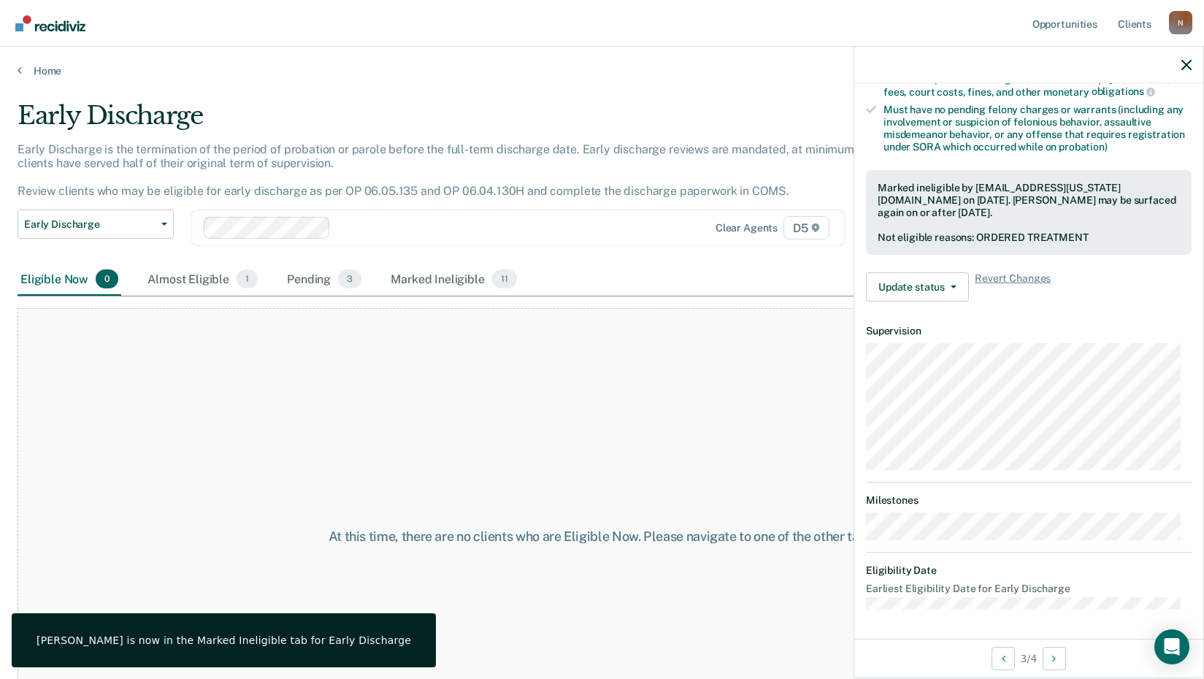
scroll to position [299, 0]
click at [41, 70] on link "Home" at bounding box center [602, 70] width 1169 height 13
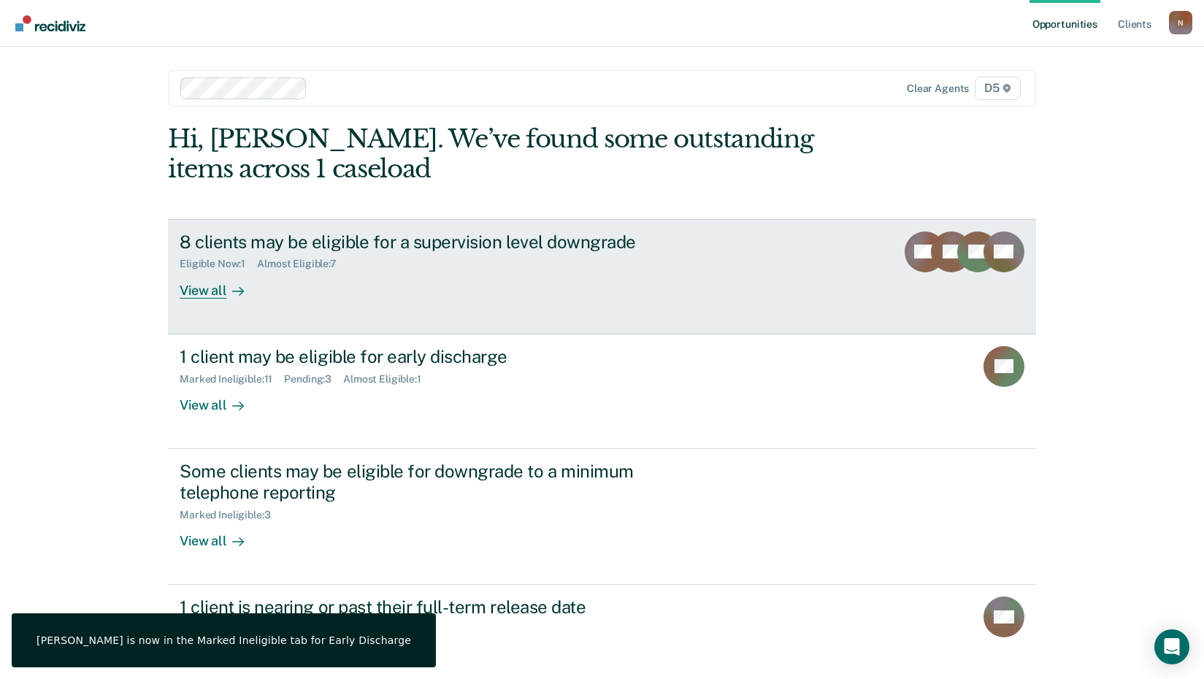
click at [210, 298] on link "8 clients may be eligible for a supervision level downgrade Eligible Now : 1 Al…" at bounding box center [602, 276] width 868 height 115
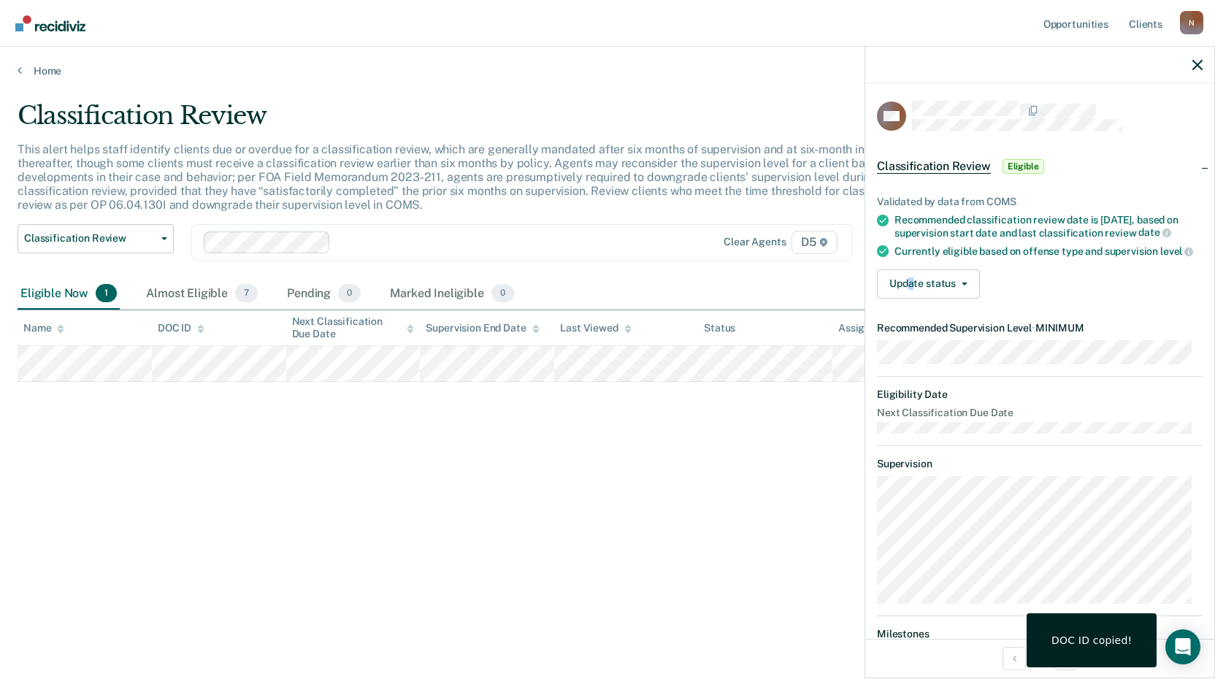
click at [912, 274] on div "Validated by data from COMS Recommended classification review date is [DATE], b…" at bounding box center [1040, 241] width 349 height 138
drag, startPoint x: 912, startPoint y: 274, endPoint x: 913, endPoint y: 289, distance: 14.7
click at [913, 289] on button "Update status" at bounding box center [928, 284] width 103 height 29
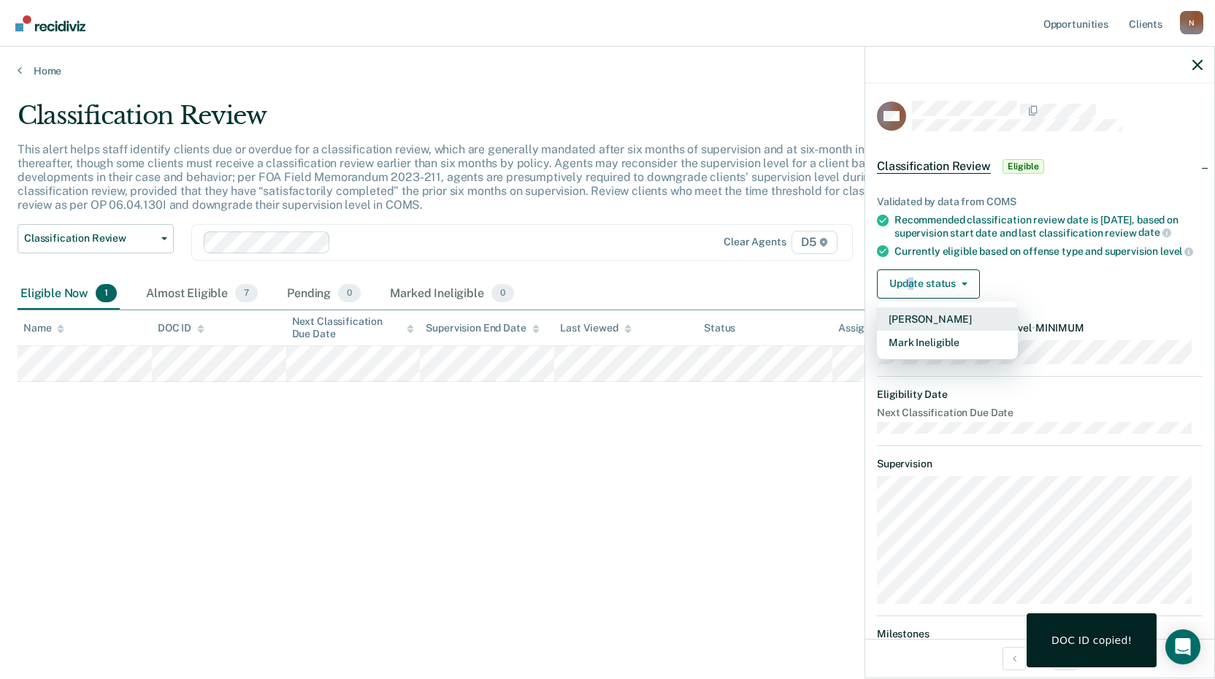
click at [920, 331] on button "[PERSON_NAME]" at bounding box center [947, 319] width 141 height 23
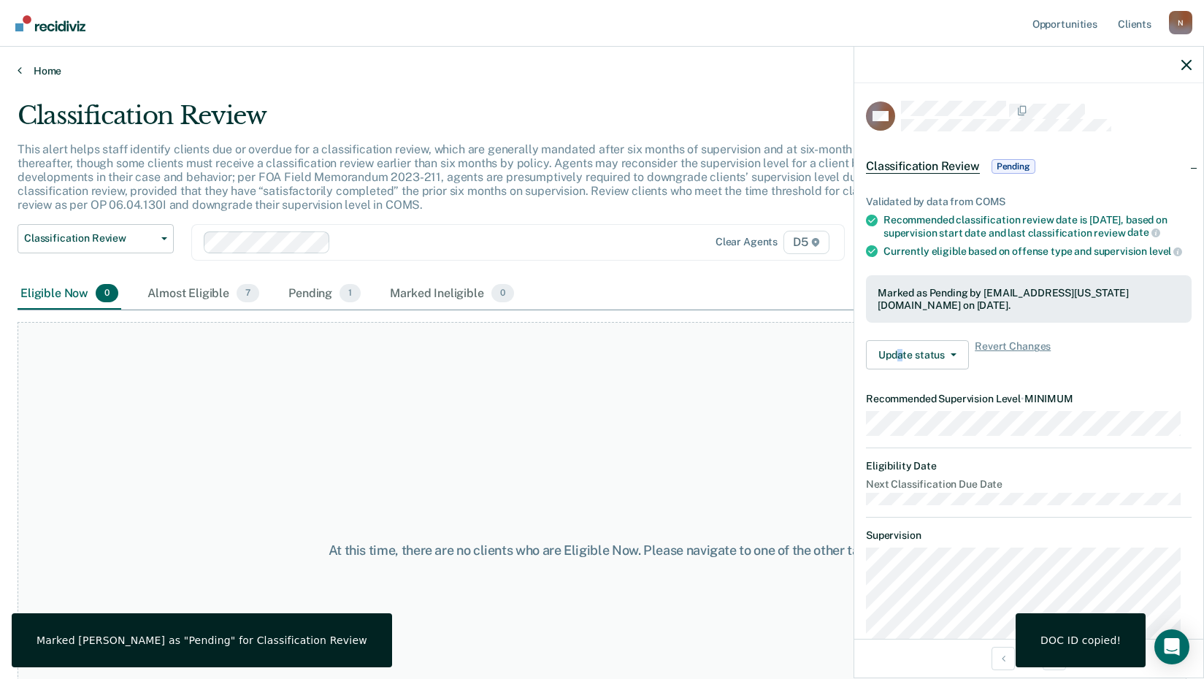
click at [174, 72] on link "Home" at bounding box center [602, 70] width 1169 height 13
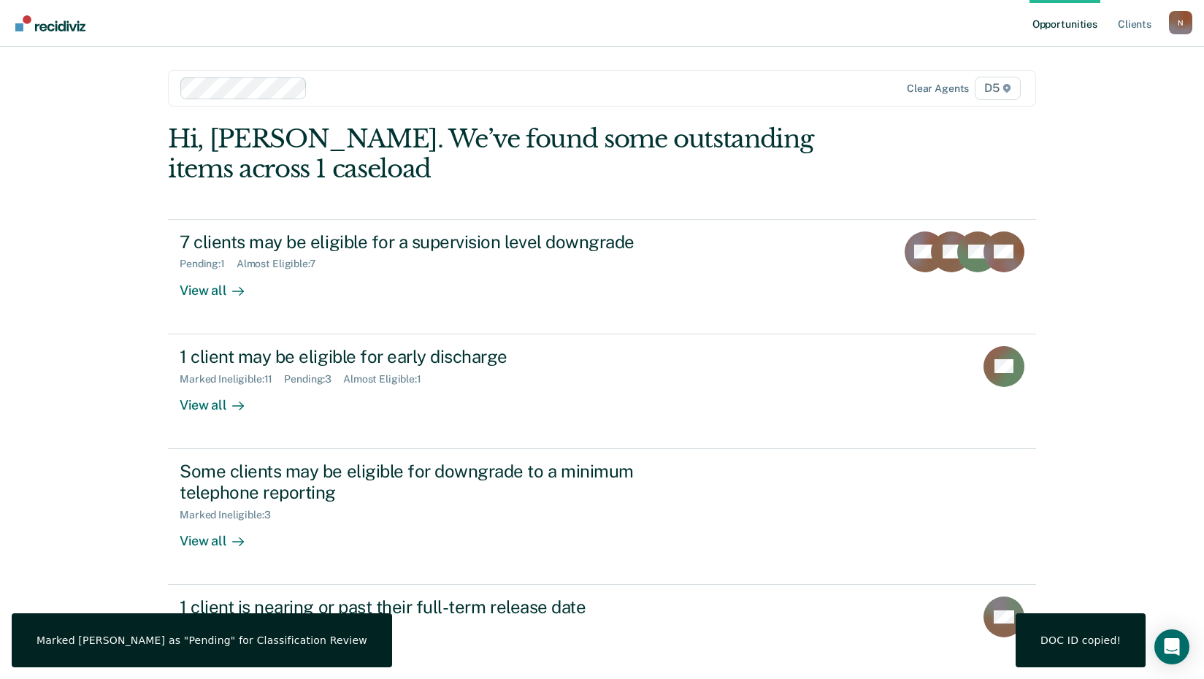
click at [34, 58] on div "Opportunities Client s [EMAIL_ADDRESS][US_STATE][DOMAIN_NAME] N Profile How it …" at bounding box center [602, 447] width 1204 height 894
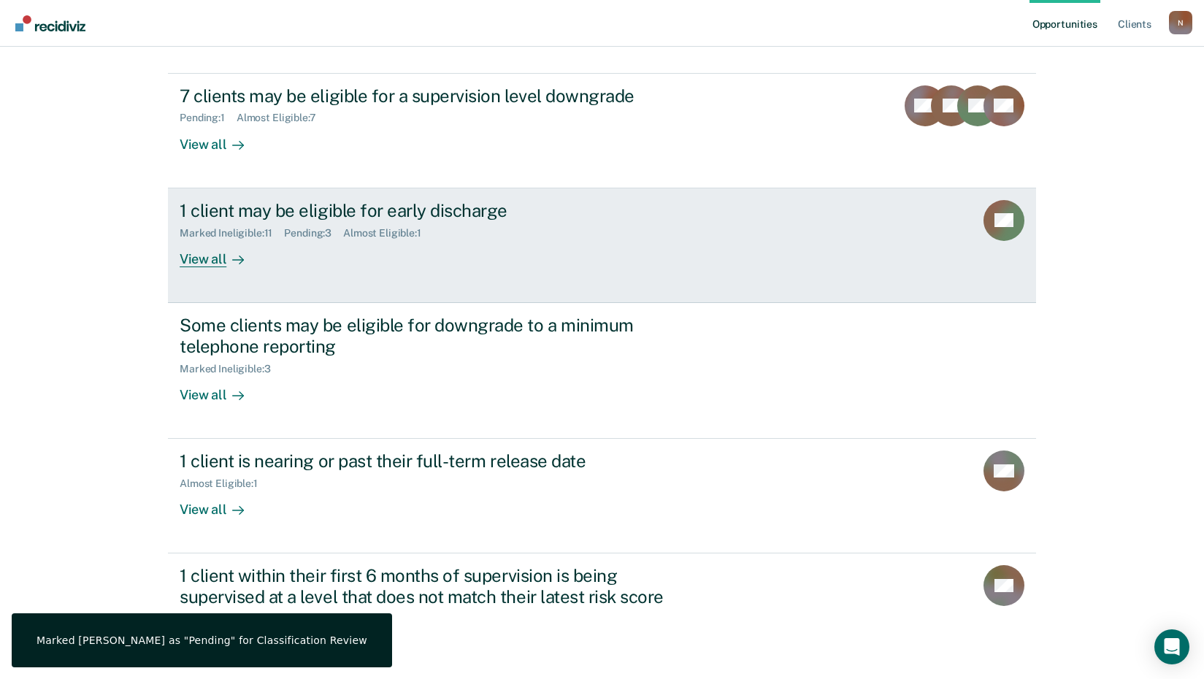
scroll to position [215, 0]
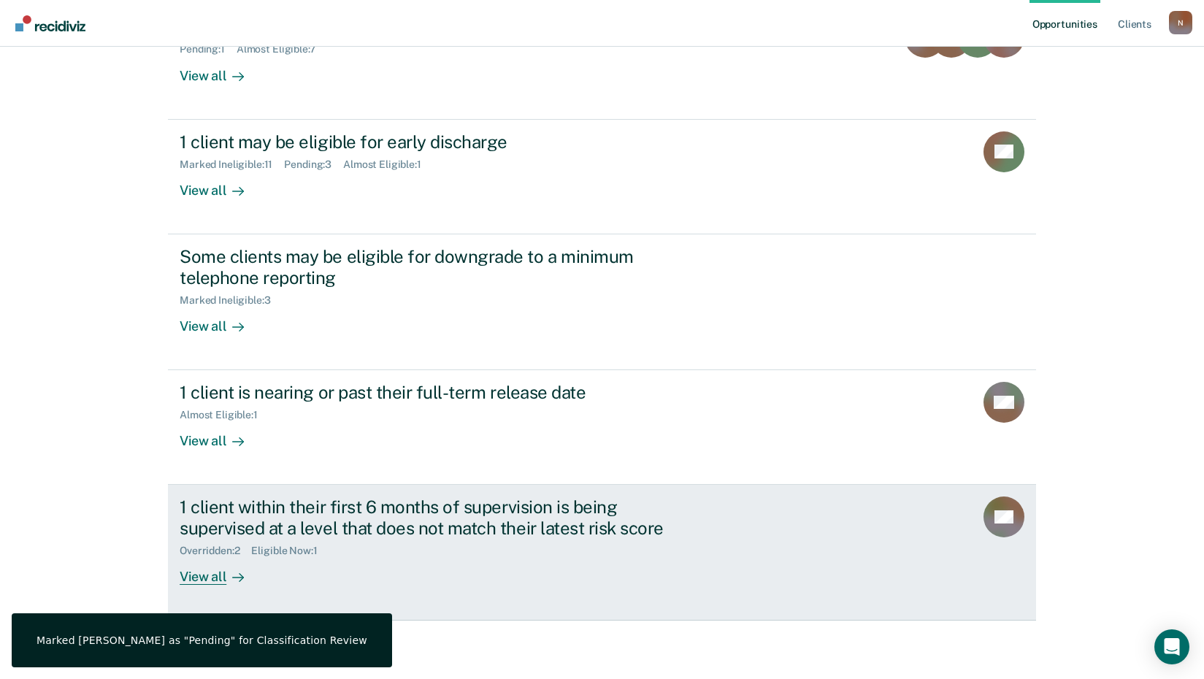
click at [270, 513] on div "1 client within their first 6 months of supervision is being supervised at a le…" at bounding box center [436, 518] width 513 height 42
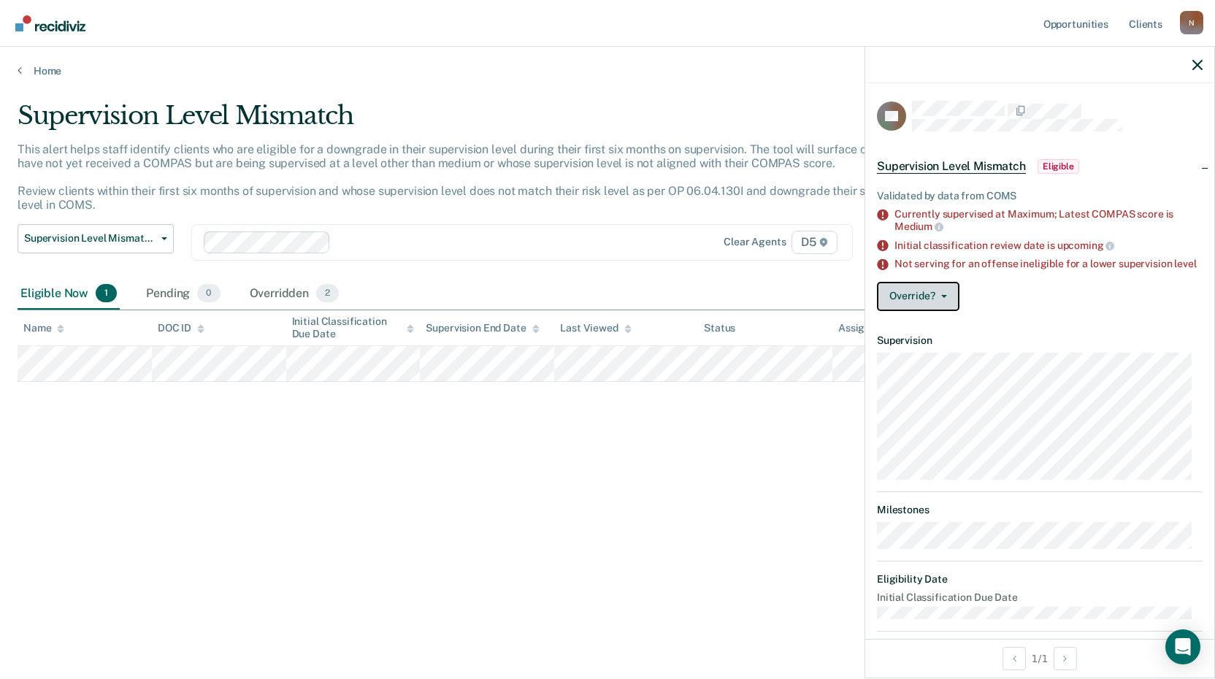
click at [930, 311] on button "Override?" at bounding box center [918, 296] width 83 height 29
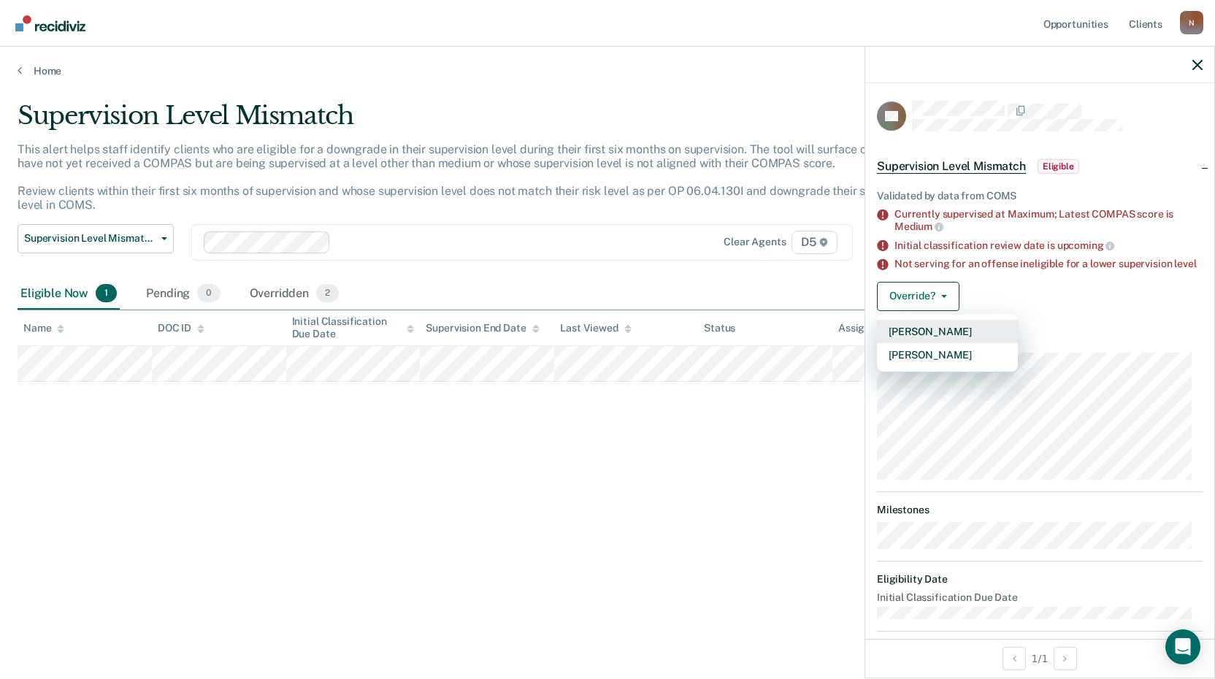
click at [938, 337] on button "[PERSON_NAME]" at bounding box center [947, 331] width 141 height 23
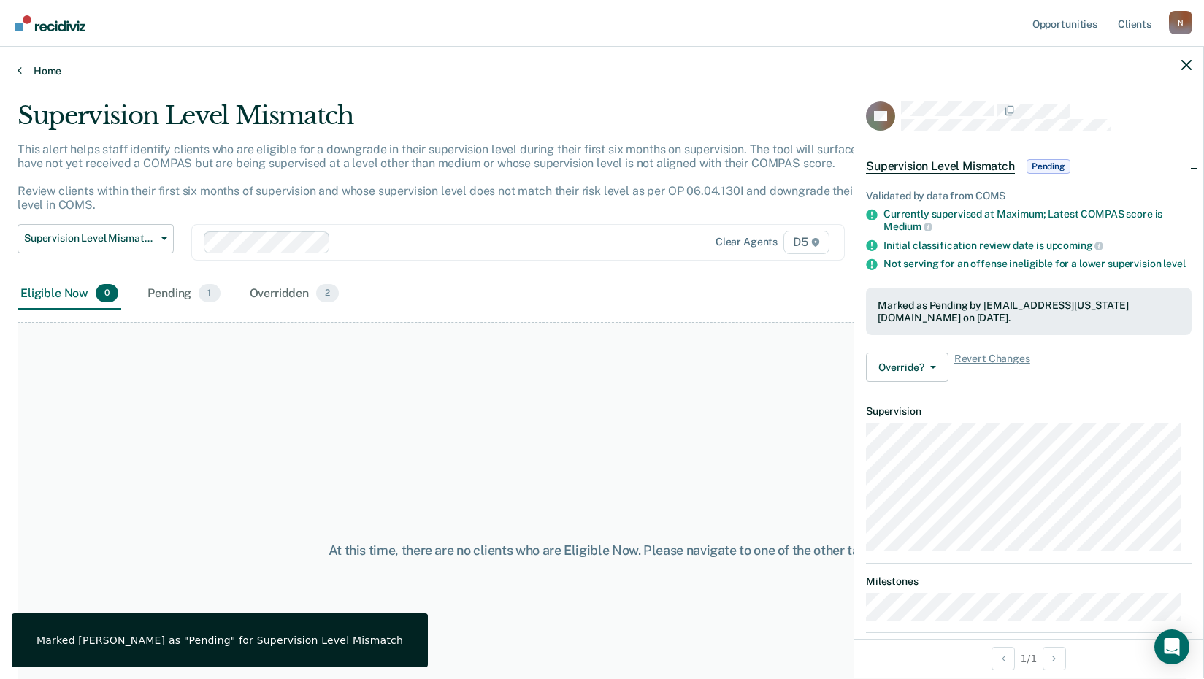
click at [50, 69] on link "Home" at bounding box center [602, 70] width 1169 height 13
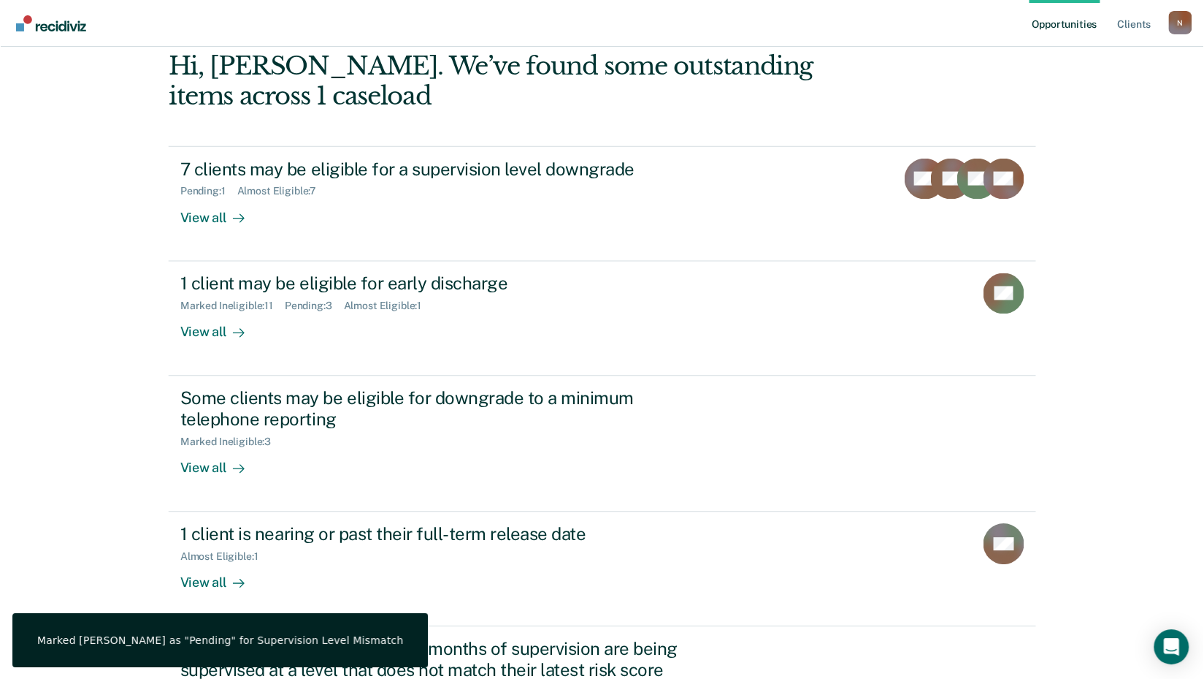
scroll to position [215, 0]
